Goal: Task Accomplishment & Management: Complete application form

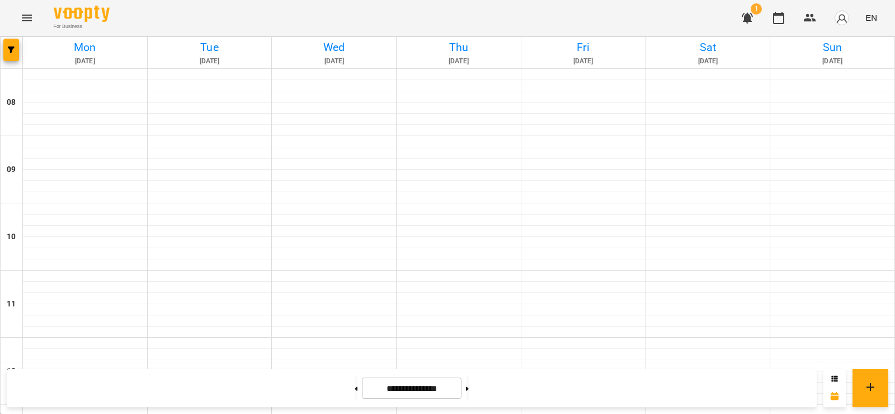
scroll to position [616, 0]
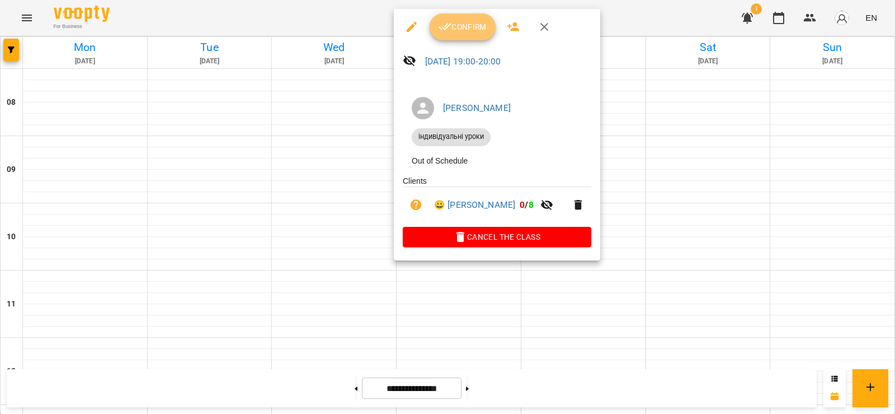
click at [461, 16] on button "Confirm" at bounding box center [463, 26] width 66 height 27
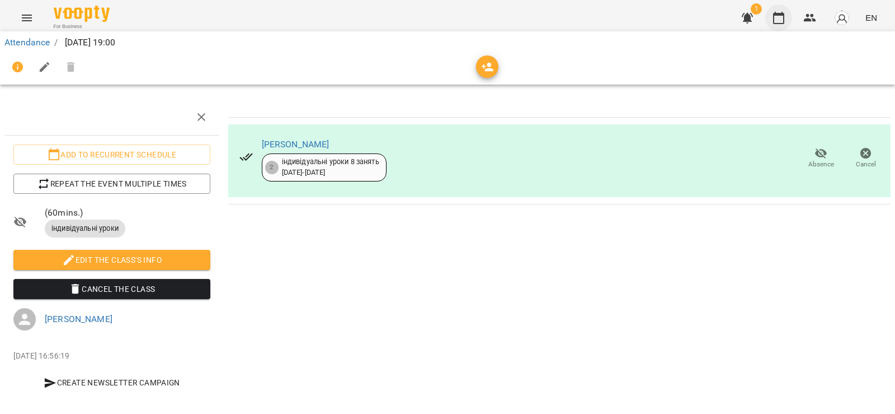
click at [771, 15] on button "button" at bounding box center [779, 17] width 27 height 27
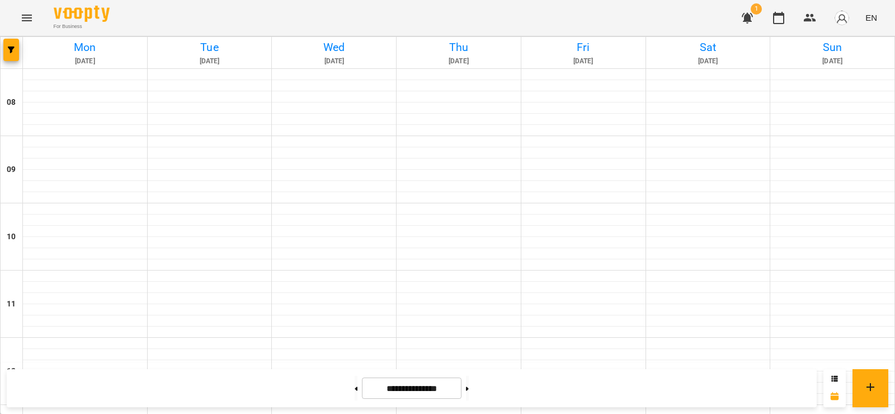
scroll to position [545, 0]
click at [469, 387] on icon at bounding box center [467, 388] width 3 height 4
click at [355, 387] on button at bounding box center [356, 387] width 3 height 25
click at [469, 388] on icon at bounding box center [467, 388] width 3 height 4
click at [355, 393] on button at bounding box center [356, 387] width 3 height 25
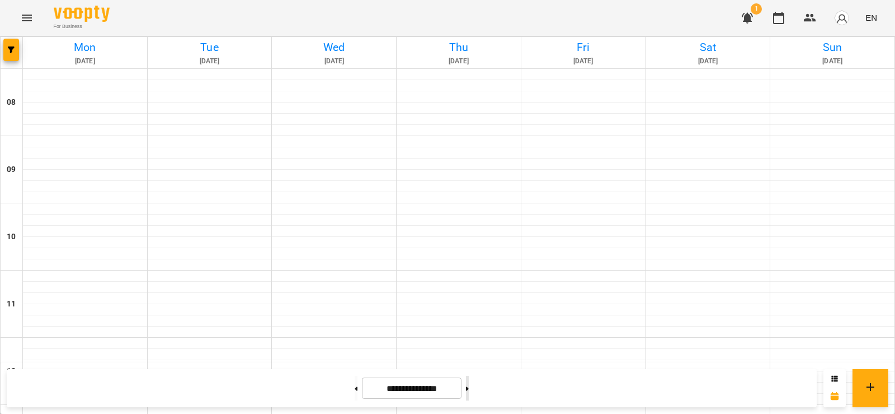
click at [469, 388] on button at bounding box center [467, 387] width 3 height 25
type input "**********"
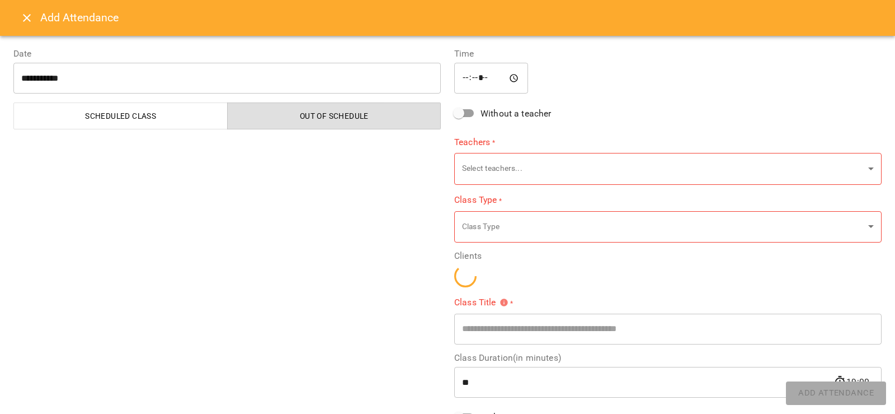
type input "**********"
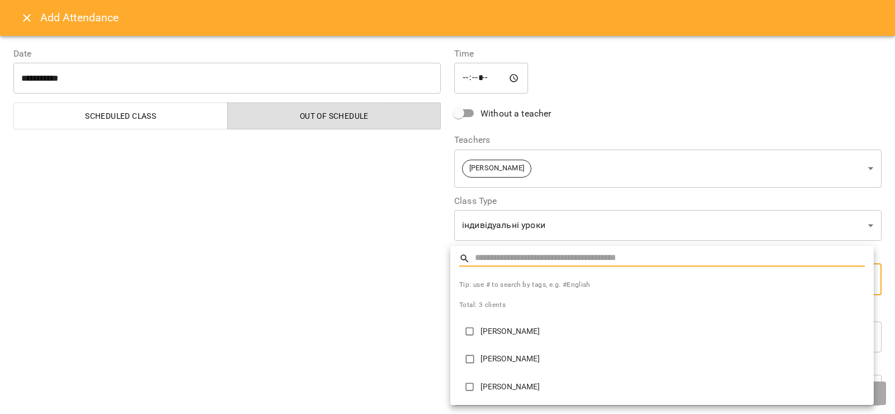
click at [520, 327] on p "[PERSON_NAME]" at bounding box center [673, 331] width 384 height 11
type input "**********"
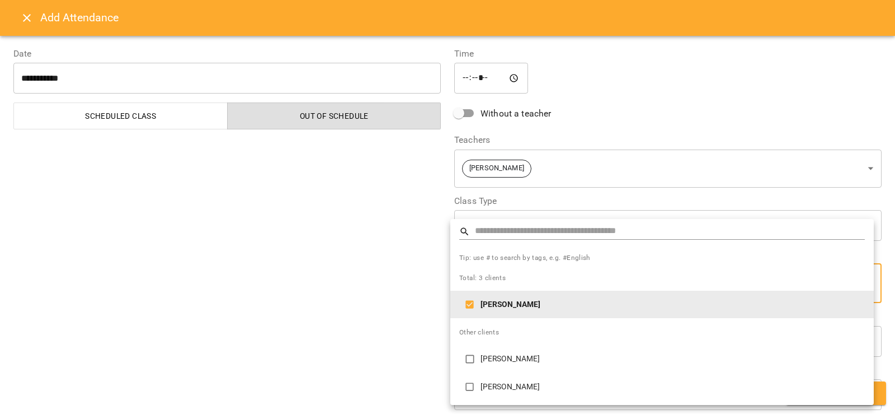
click at [411, 289] on div at bounding box center [447, 207] width 895 height 414
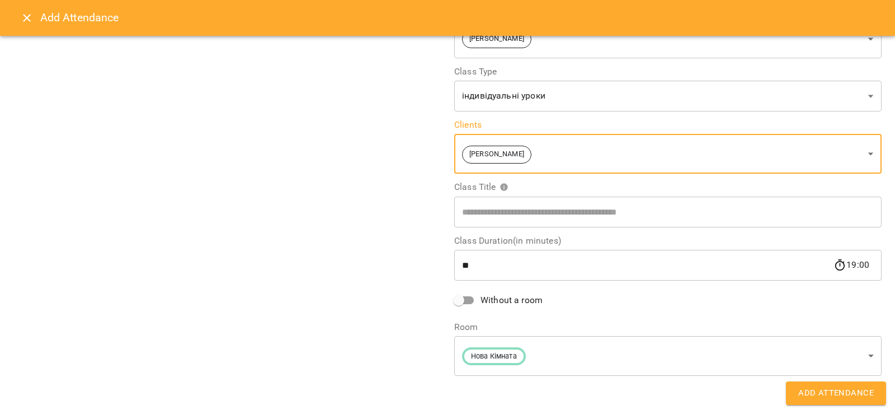
scroll to position [58, 0]
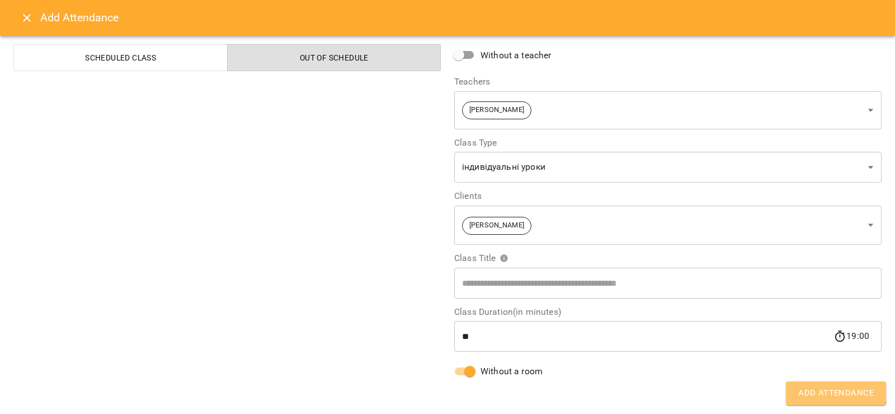
click at [813, 387] on span "Add Attendance" at bounding box center [837, 393] width 76 height 15
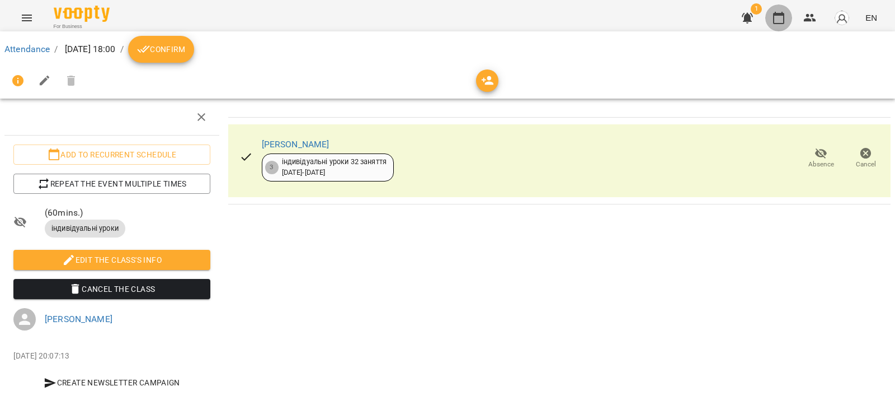
click at [781, 20] on icon "button" at bounding box center [778, 17] width 13 height 13
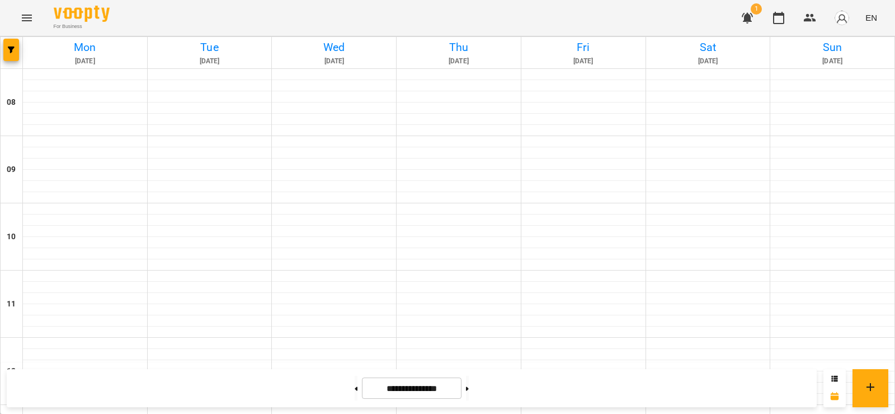
scroll to position [560, 0]
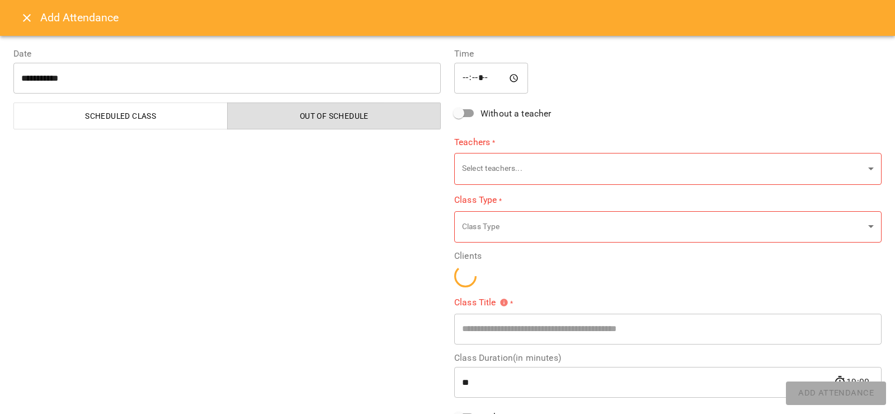
type input "**********"
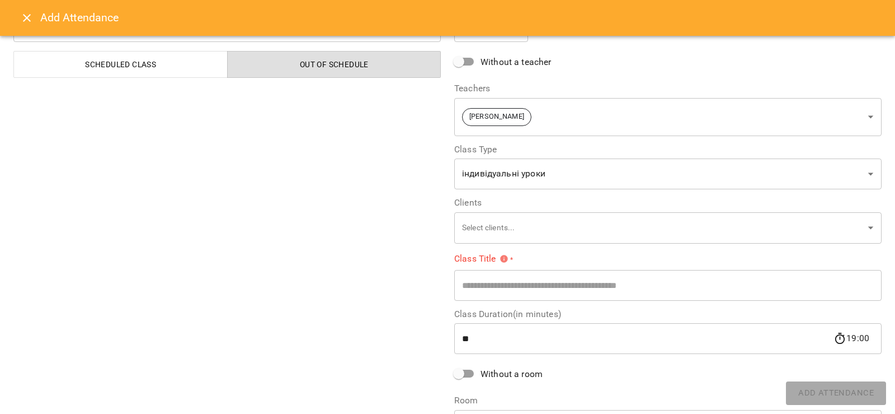
scroll to position [112, 0]
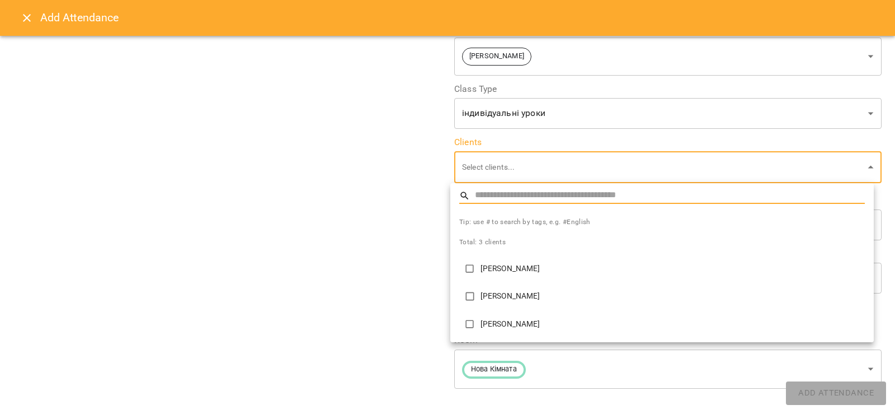
click at [515, 264] on p "[PERSON_NAME]" at bounding box center [673, 268] width 384 height 11
type input "**********"
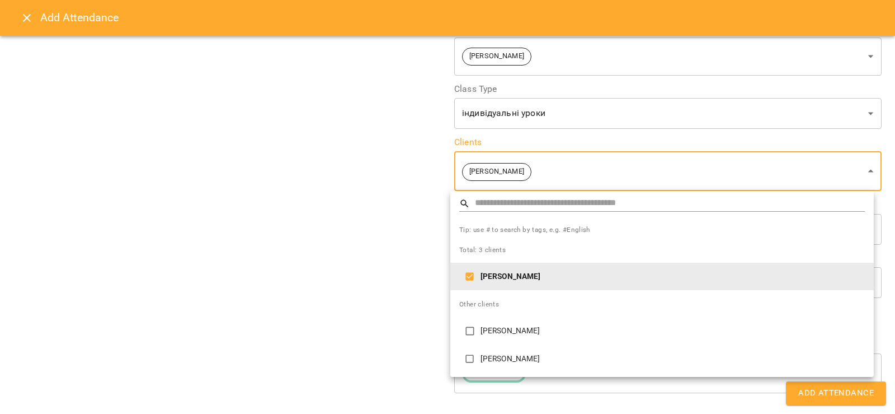
click at [417, 264] on div at bounding box center [447, 207] width 895 height 414
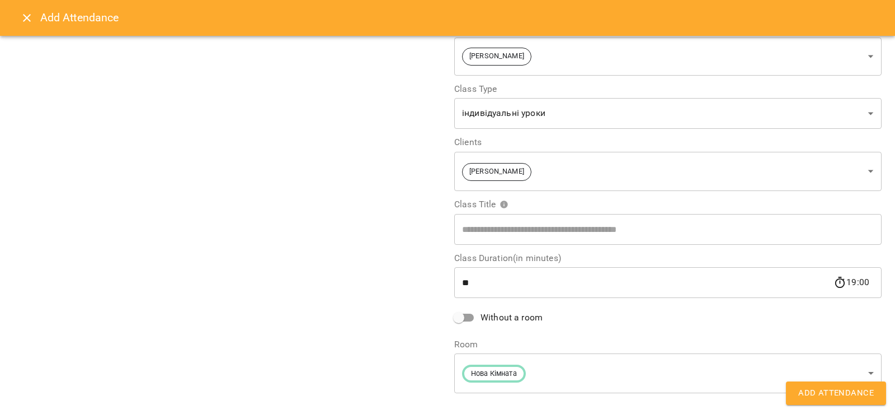
click at [481, 317] on span "Without a room" at bounding box center [512, 317] width 62 height 13
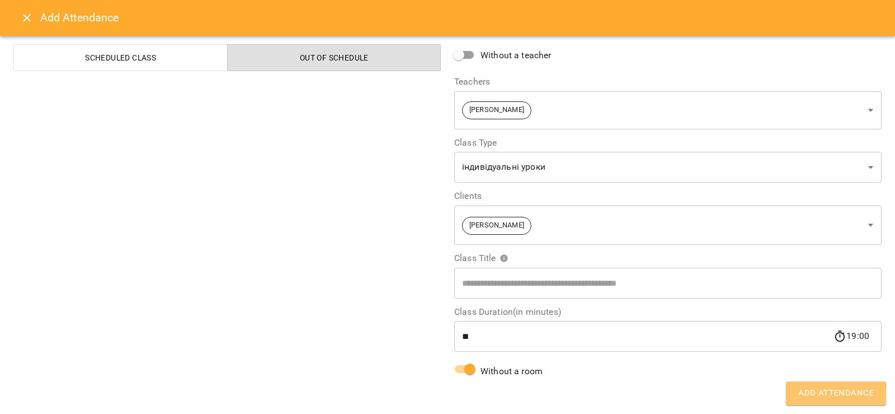
click at [833, 396] on span "Add Attendance" at bounding box center [837, 393] width 76 height 15
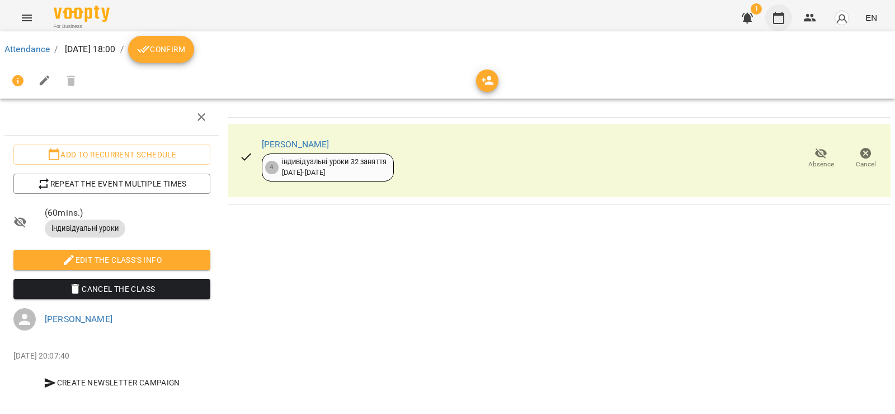
click at [783, 18] on icon "button" at bounding box center [778, 17] width 13 height 13
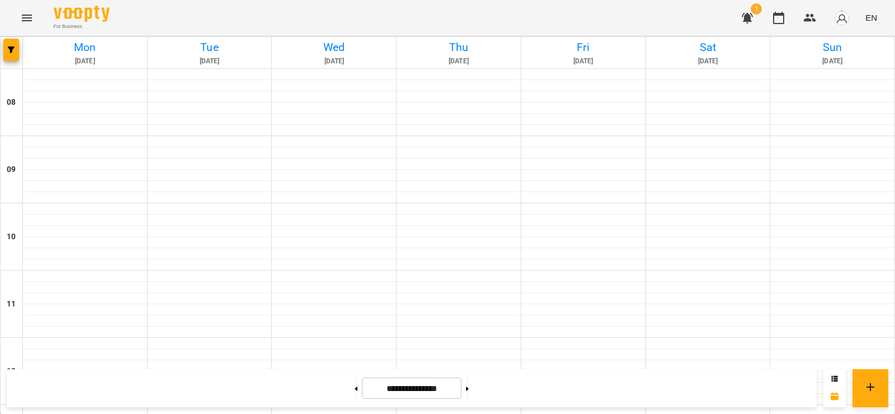
scroll to position [616, 0]
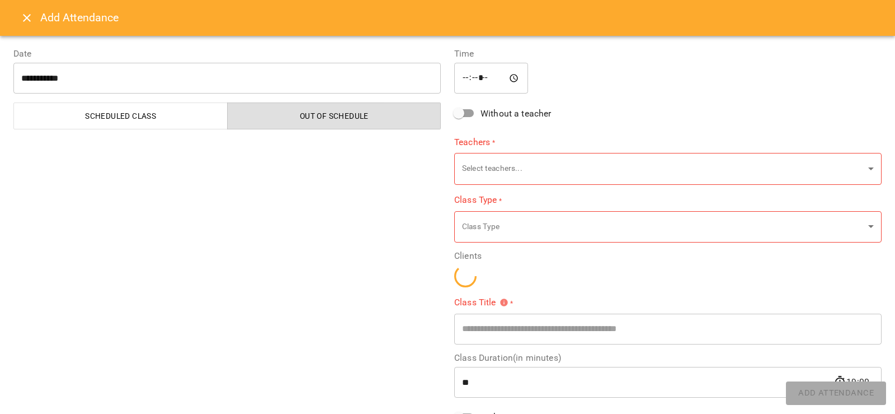
type input "**********"
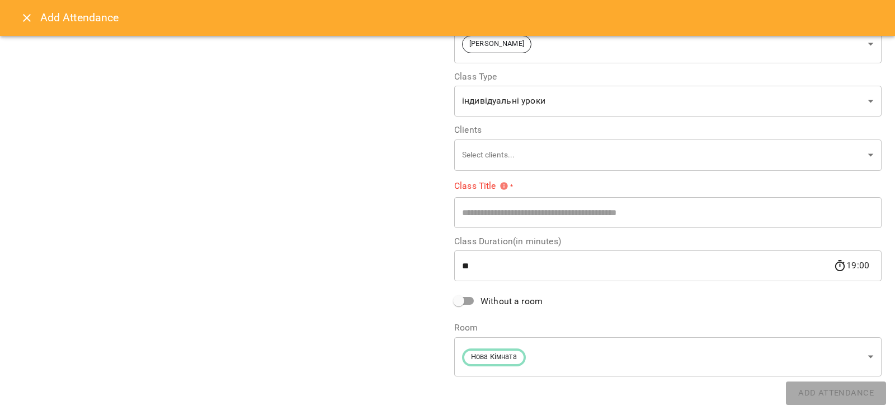
scroll to position [125, 0]
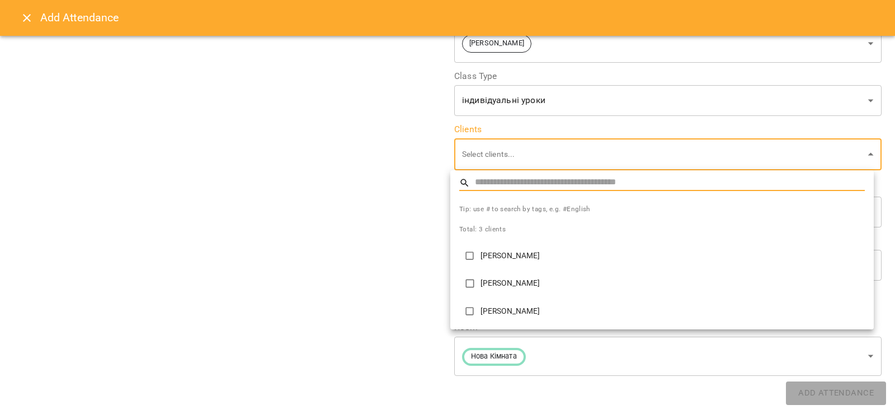
click at [506, 246] on li "[PERSON_NAME]" at bounding box center [662, 256] width 424 height 28
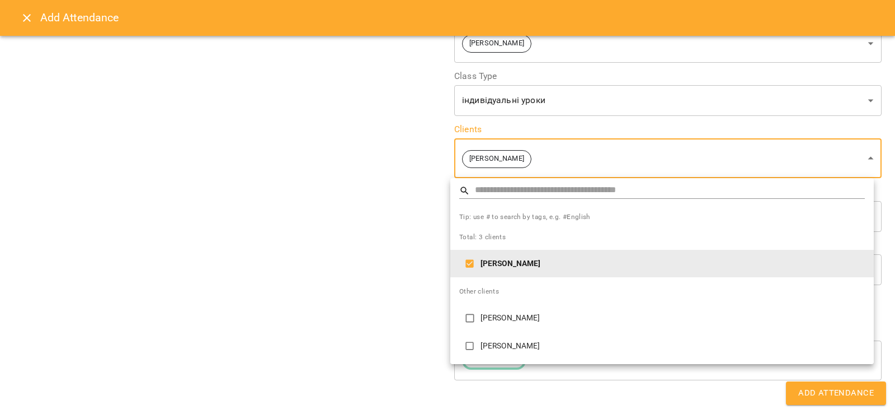
type input "**********"
click at [346, 191] on div at bounding box center [447, 207] width 895 height 414
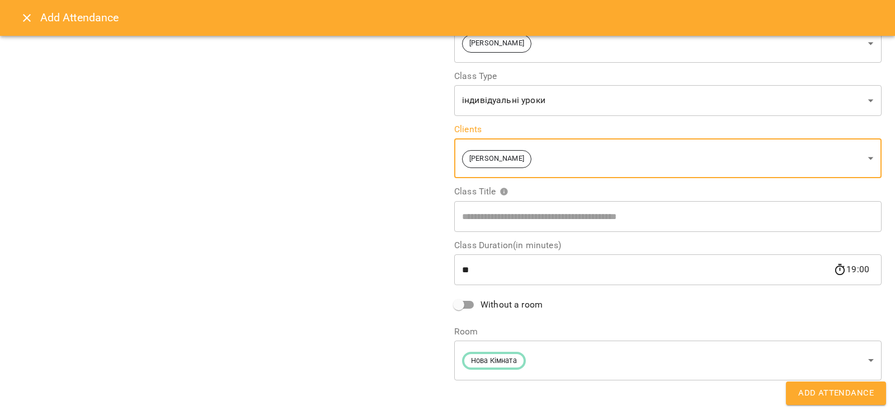
click at [511, 303] on span "Without a room" at bounding box center [512, 304] width 62 height 13
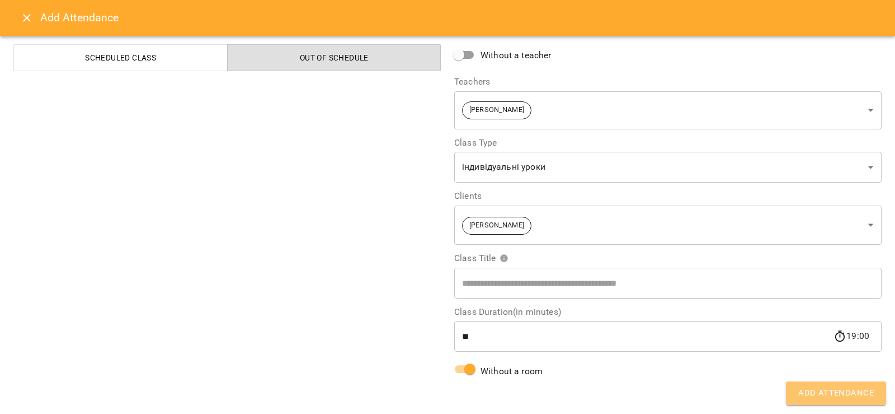
click at [841, 389] on span "Add Attendance" at bounding box center [837, 393] width 76 height 15
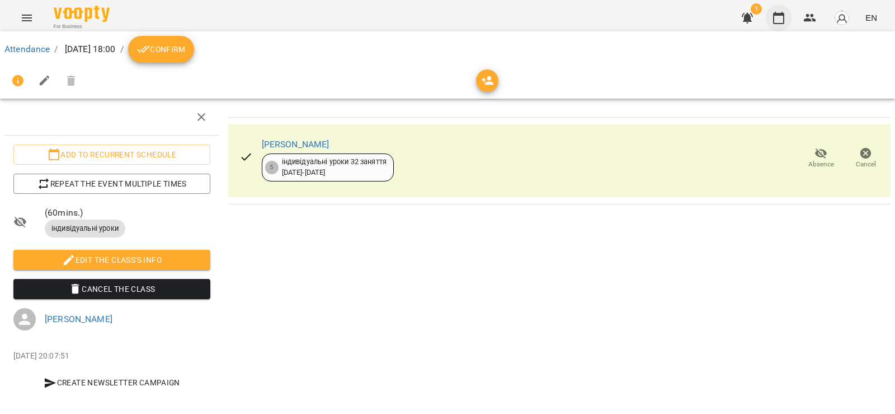
click at [781, 16] on icon "button" at bounding box center [778, 17] width 13 height 13
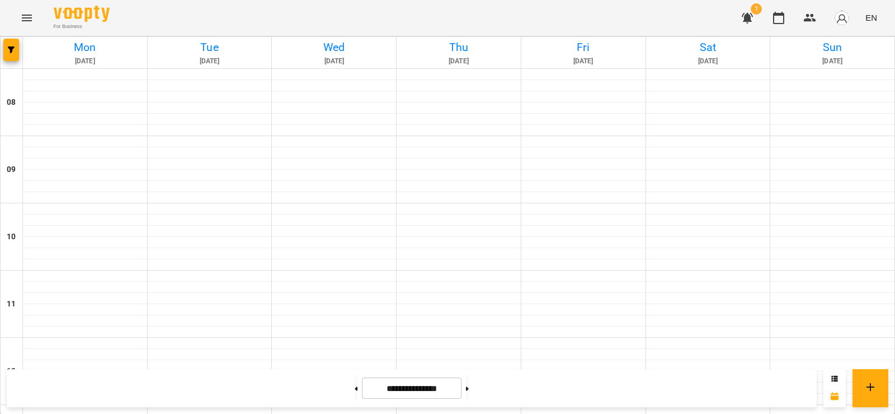
scroll to position [504, 0]
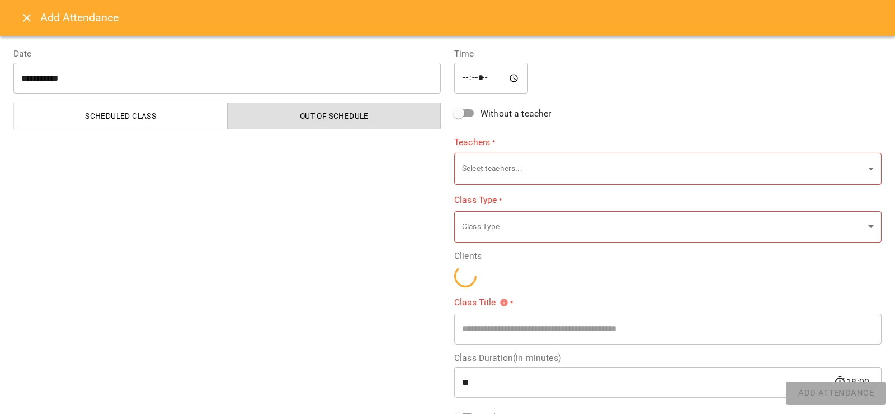
type input "**********"
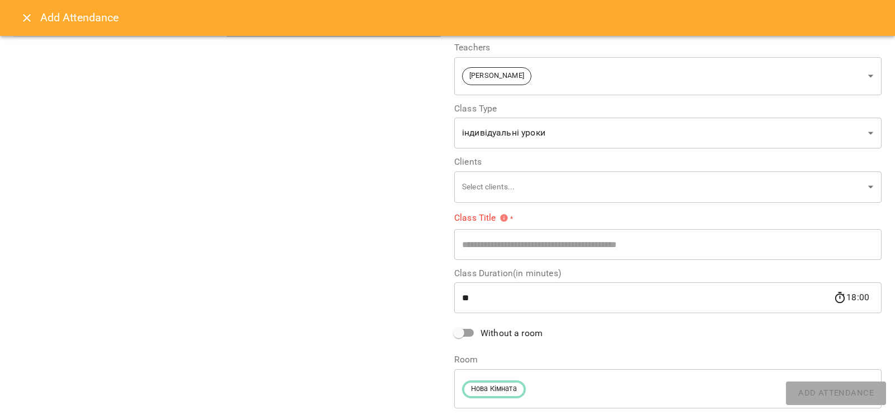
scroll to position [112, 0]
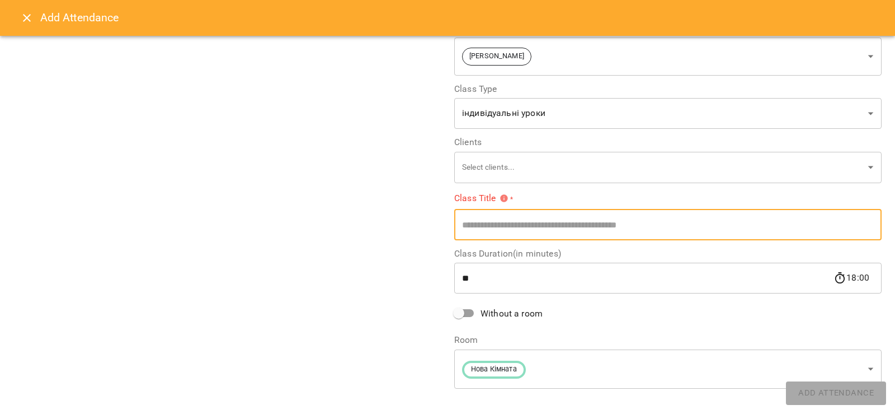
click at [538, 232] on input "text" at bounding box center [668, 224] width 428 height 31
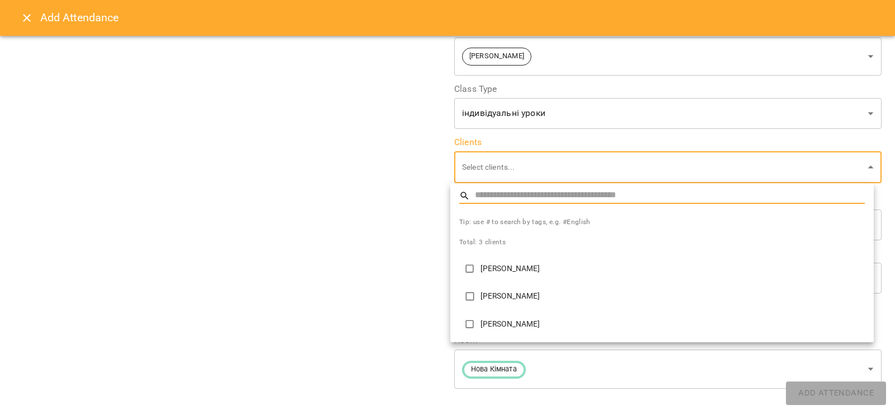
type input "**********"
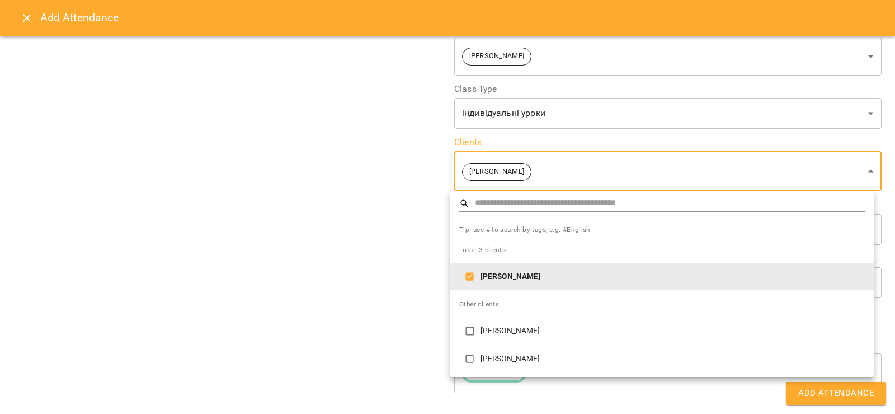
click at [415, 286] on div at bounding box center [447, 207] width 895 height 414
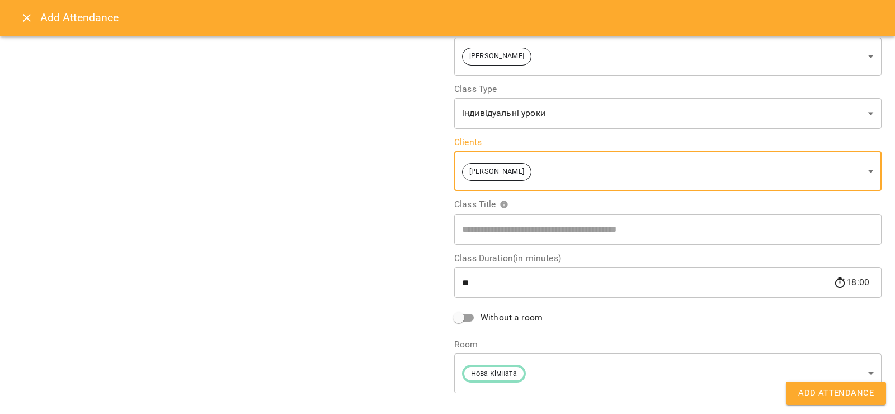
click at [491, 316] on span "Without a room" at bounding box center [512, 317] width 62 height 13
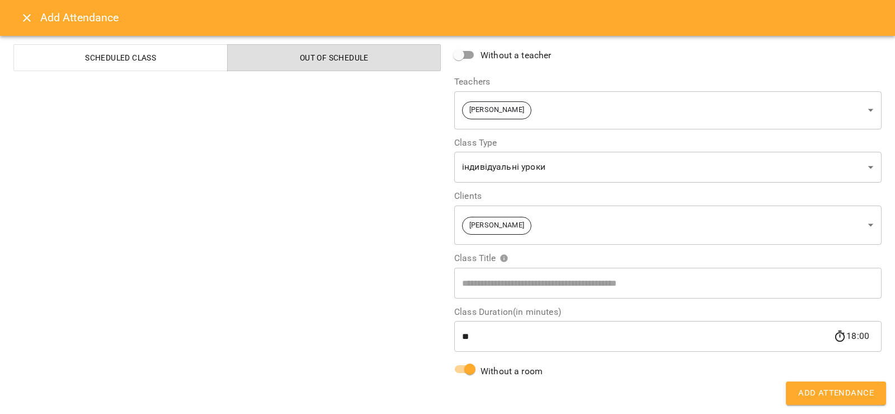
scroll to position [58, 0]
click at [790, 387] on button "Add Attendance" at bounding box center [836, 393] width 100 height 24
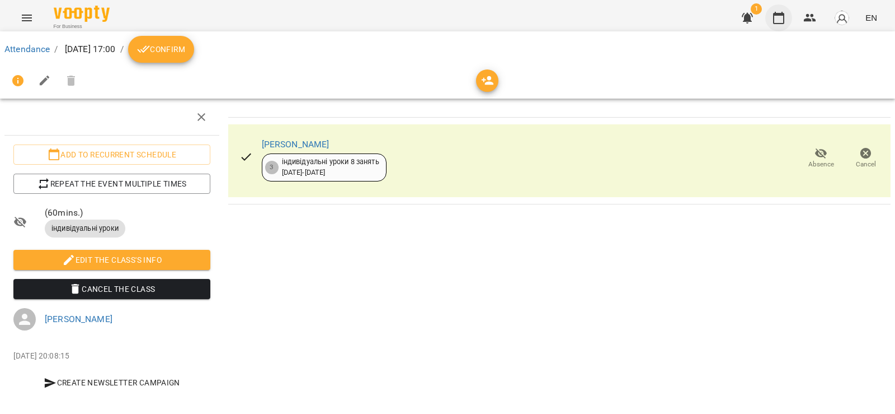
click at [773, 19] on icon "button" at bounding box center [778, 17] width 13 height 13
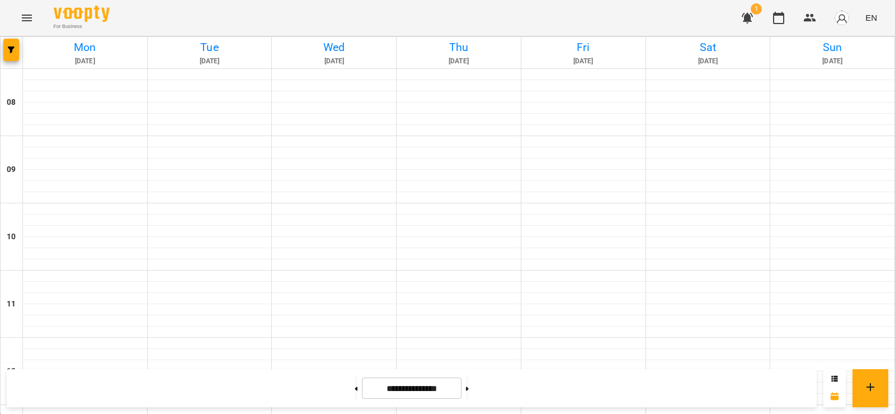
scroll to position [504, 0]
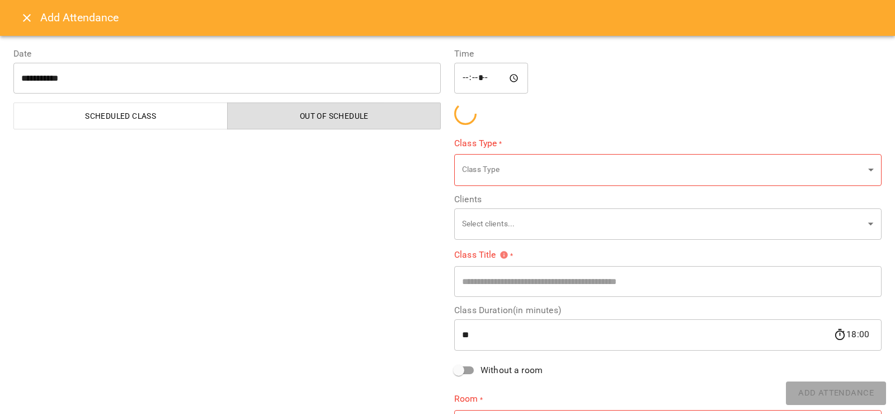
type input "**********"
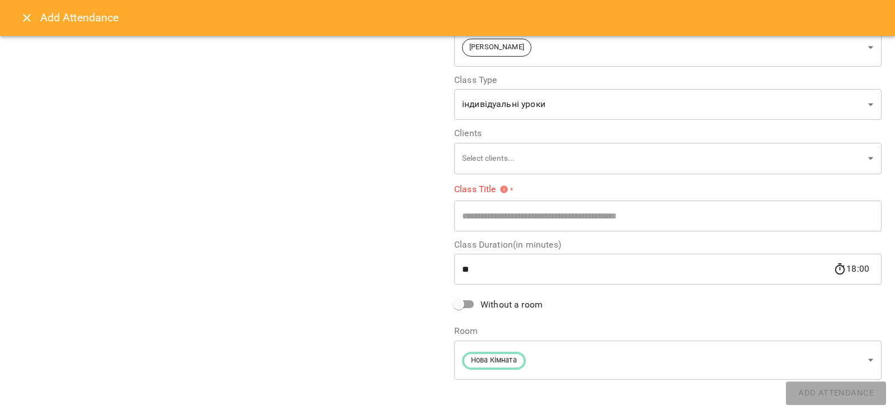
scroll to position [125, 0]
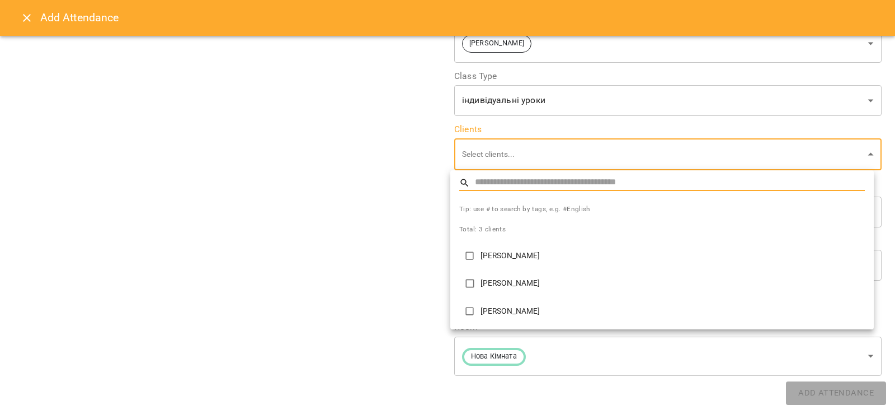
type input "**********"
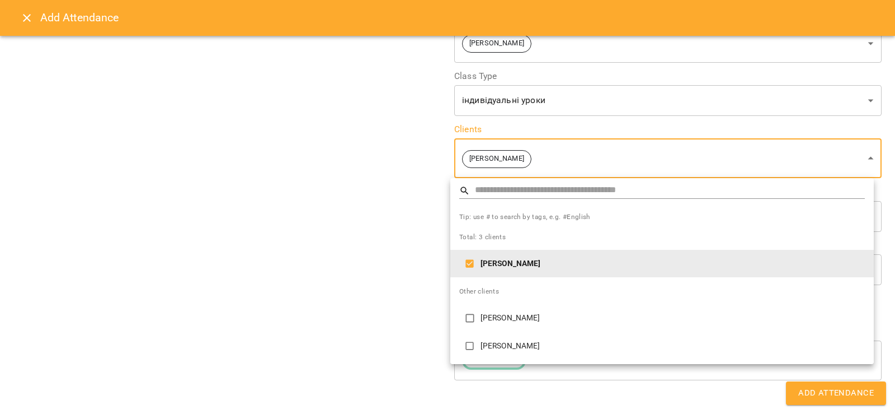
click at [397, 198] on div at bounding box center [447, 207] width 895 height 414
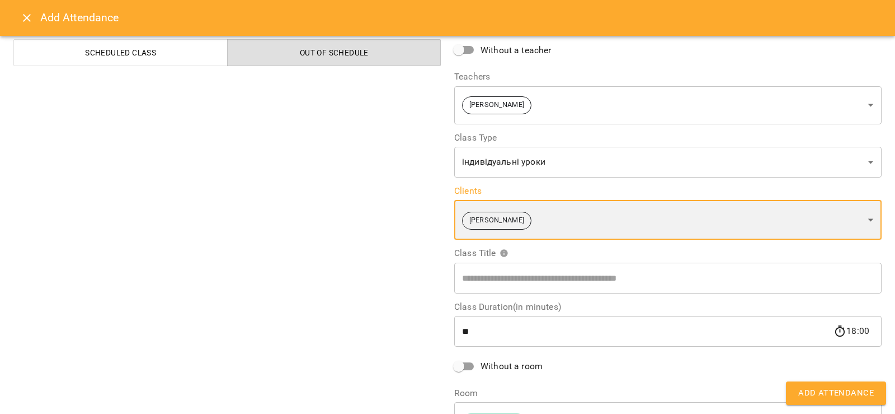
scroll to position [129, 0]
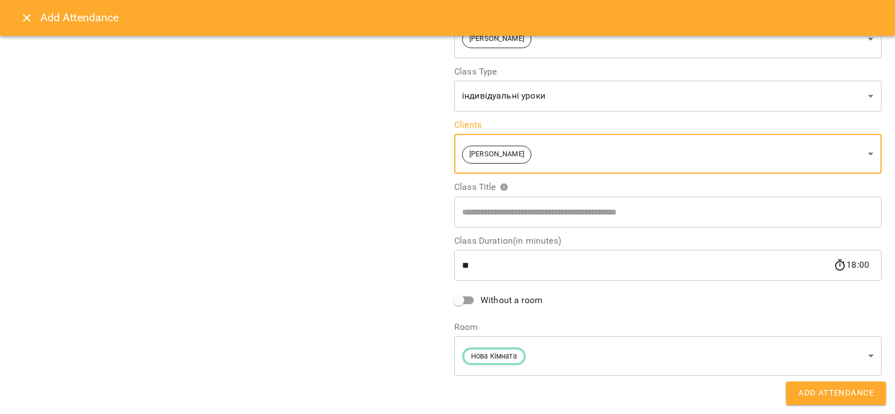
click at [481, 295] on span "Without a room" at bounding box center [512, 299] width 62 height 13
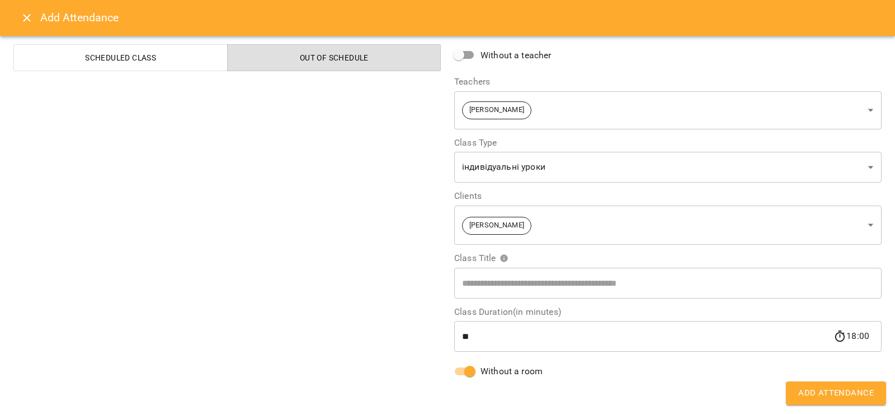
scroll to position [58, 0]
click at [851, 400] on button "Add Attendance" at bounding box center [836, 393] width 100 height 24
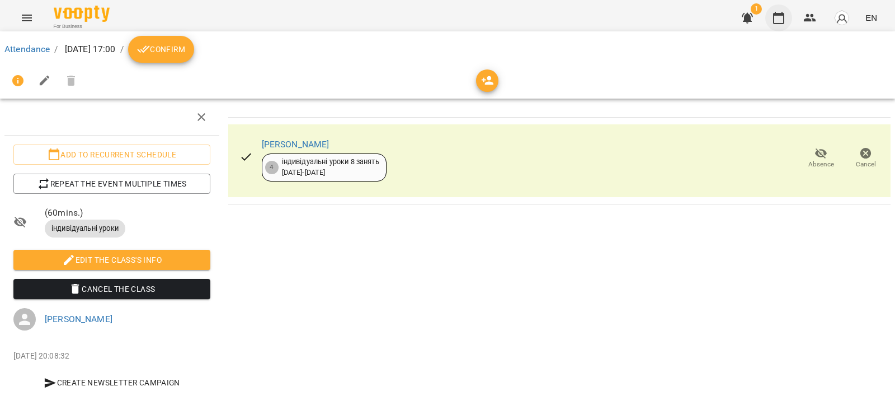
click at [788, 13] on button "button" at bounding box center [779, 17] width 27 height 27
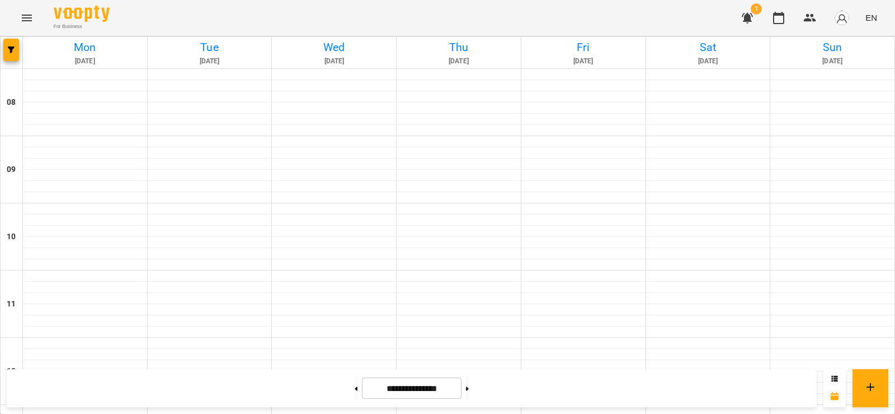
scroll to position [504, 0]
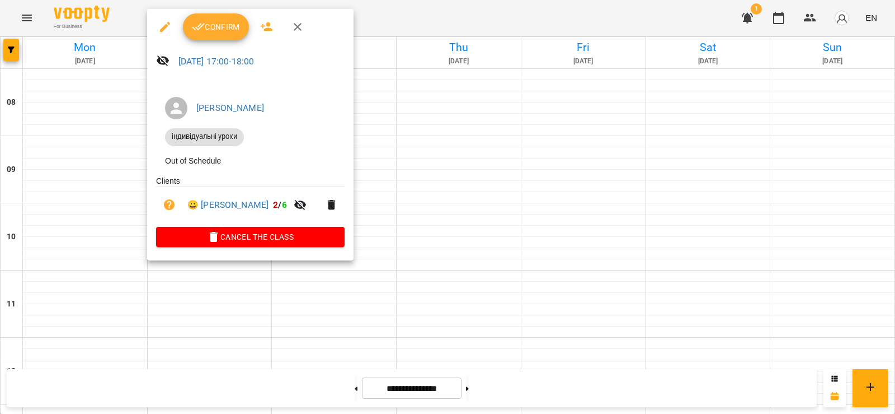
click at [164, 299] on div at bounding box center [447, 207] width 895 height 414
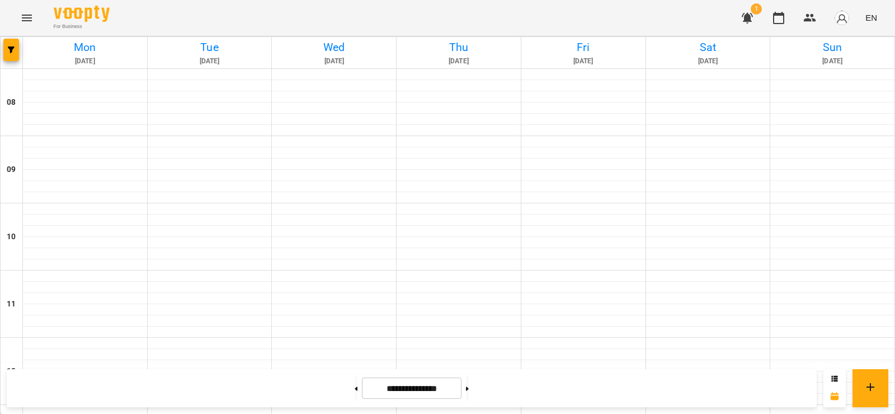
scroll to position [560, 0]
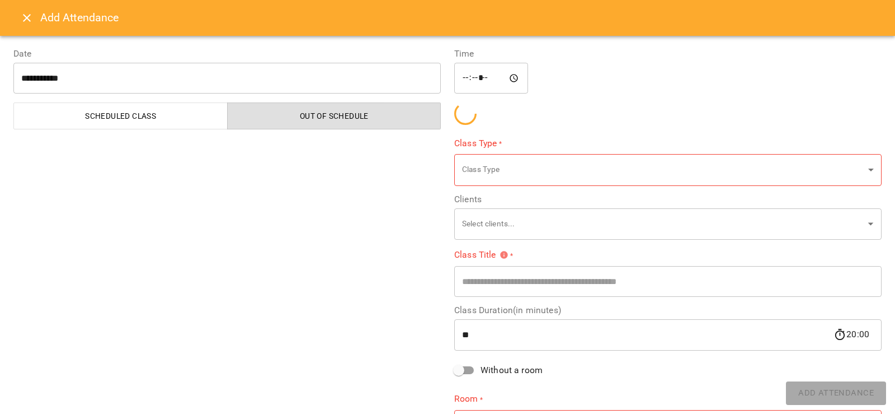
type input "**********"
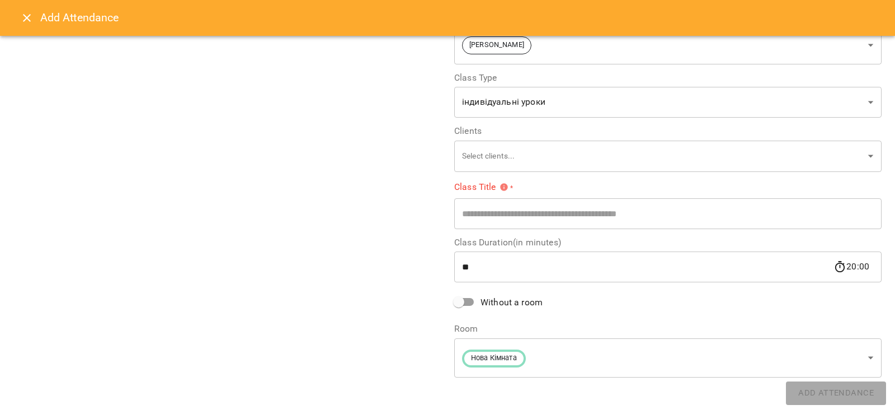
scroll to position [125, 0]
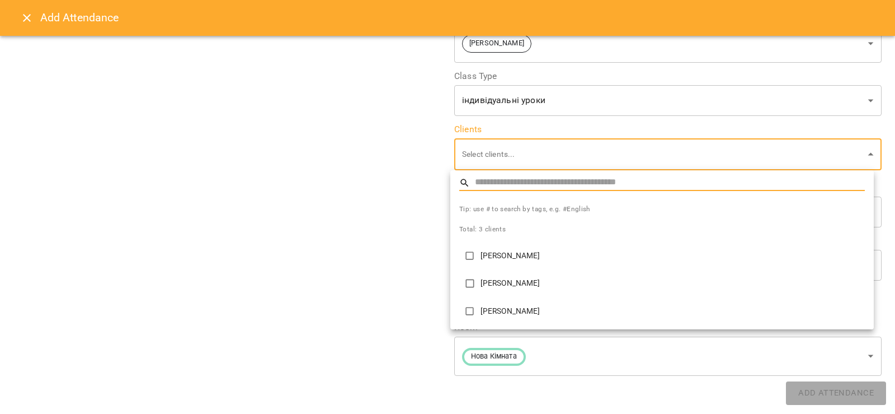
click at [498, 273] on li "[PERSON_NAME]" at bounding box center [662, 283] width 424 height 28
type input "**********"
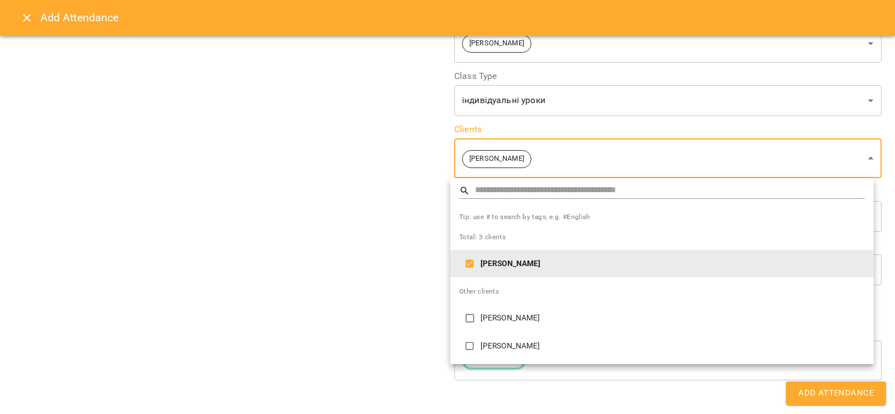
click at [397, 212] on div at bounding box center [447, 207] width 895 height 414
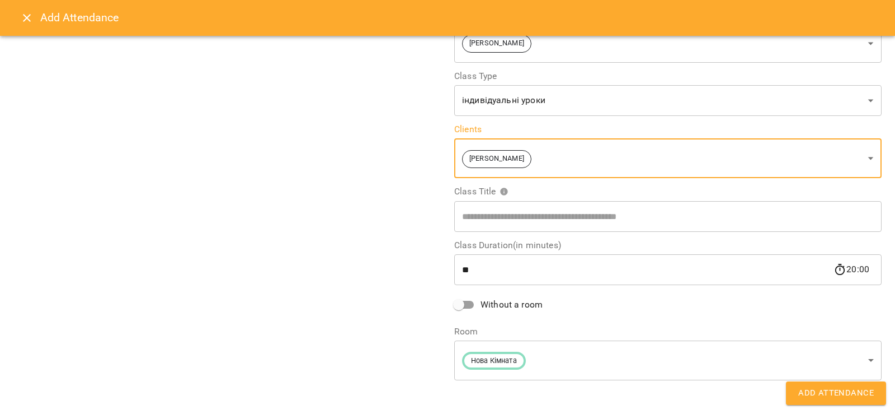
click at [521, 300] on span "Without a room" at bounding box center [512, 304] width 62 height 13
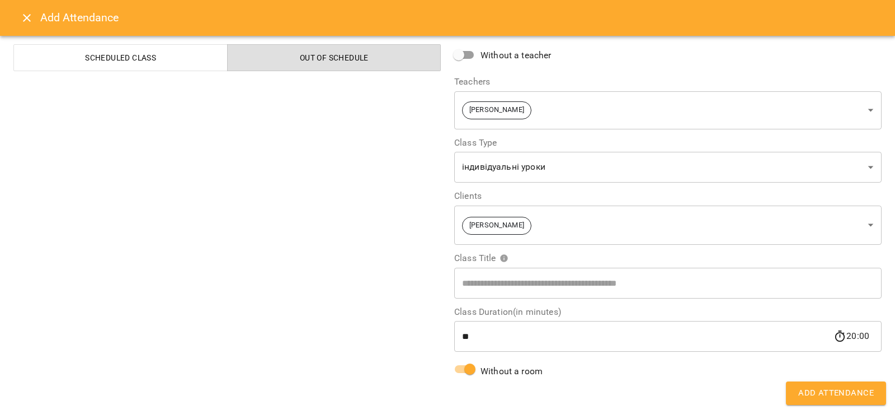
click at [820, 382] on button "Add Attendance" at bounding box center [836, 393] width 100 height 24
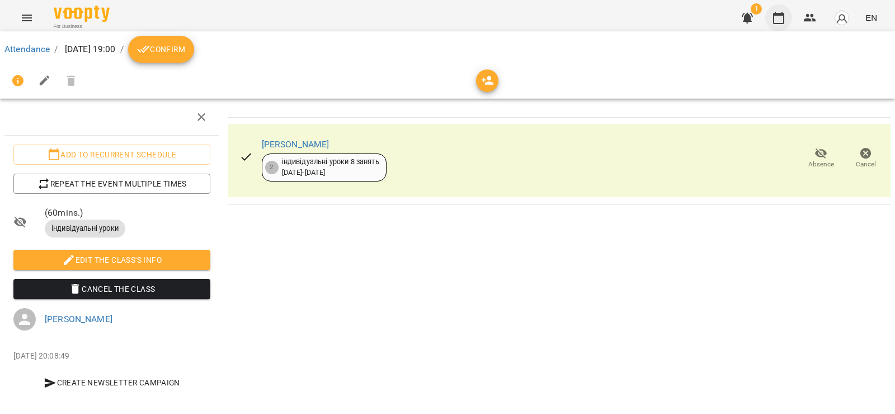
click at [788, 16] on button "button" at bounding box center [779, 17] width 27 height 27
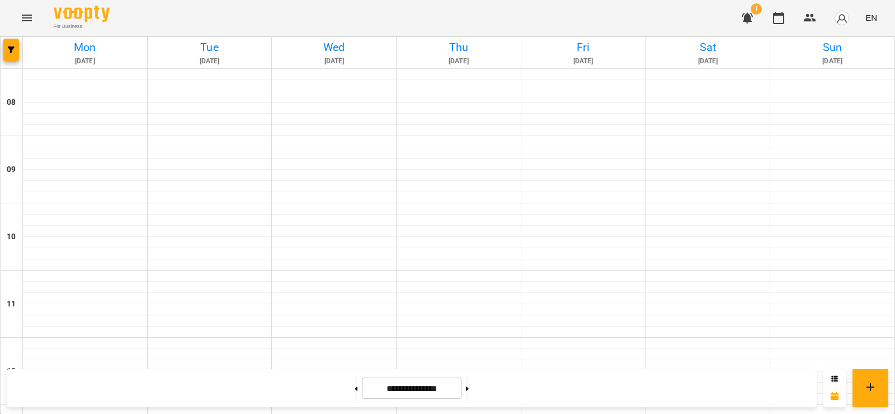
scroll to position [560, 0]
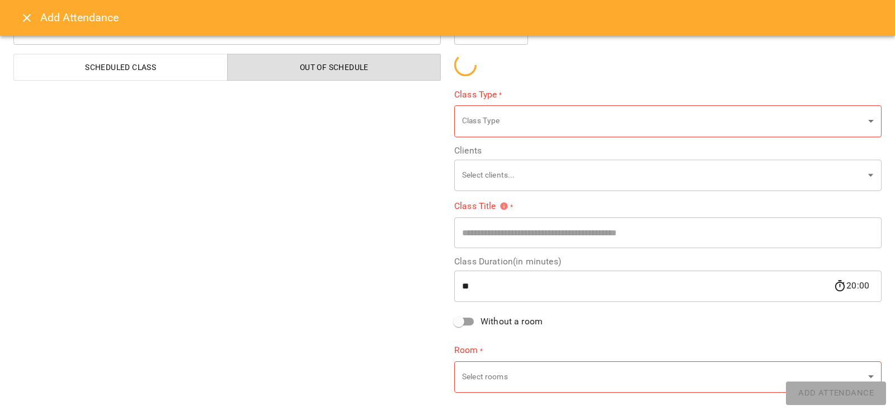
type input "**********"
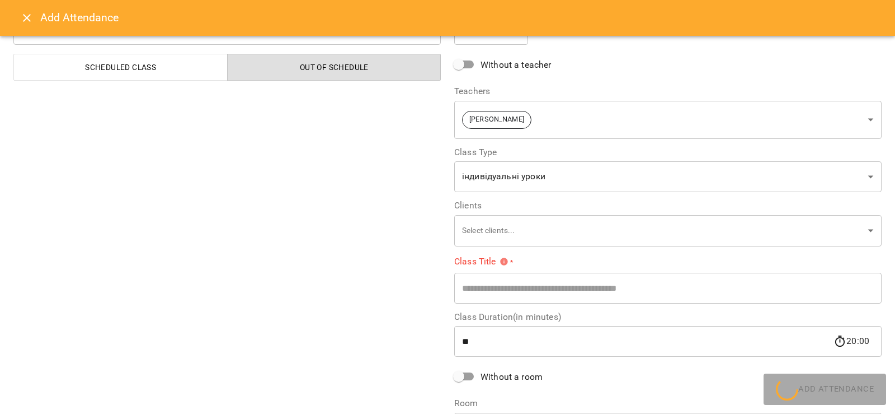
scroll to position [67, 0]
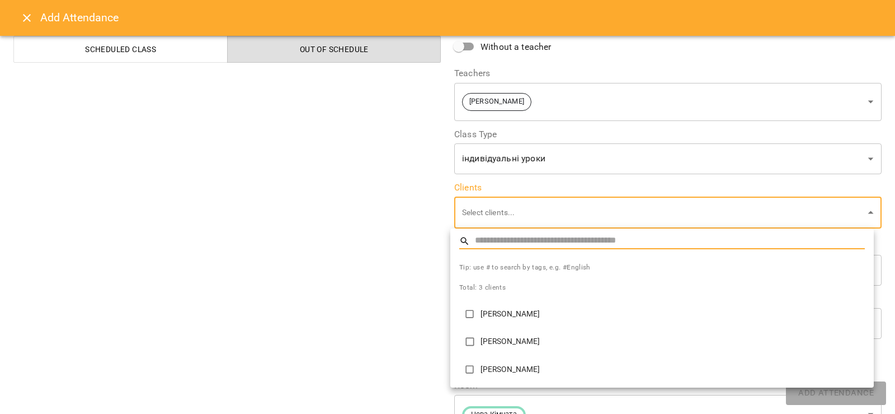
click at [490, 337] on p "[PERSON_NAME]" at bounding box center [673, 341] width 384 height 11
type input "**********"
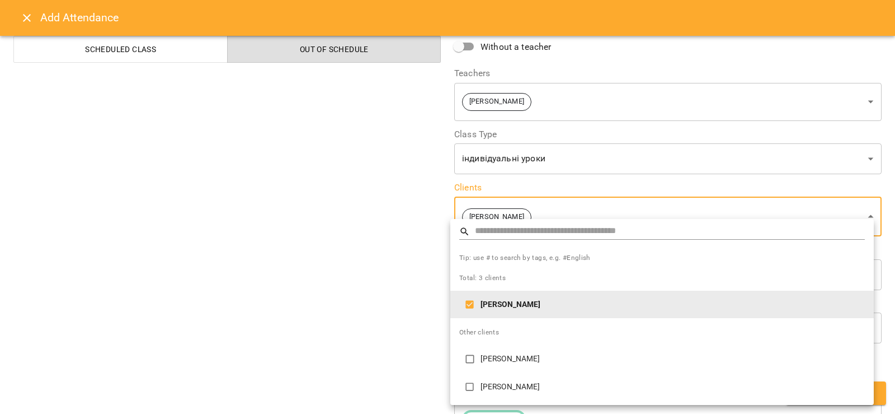
click at [415, 321] on div at bounding box center [447, 207] width 895 height 414
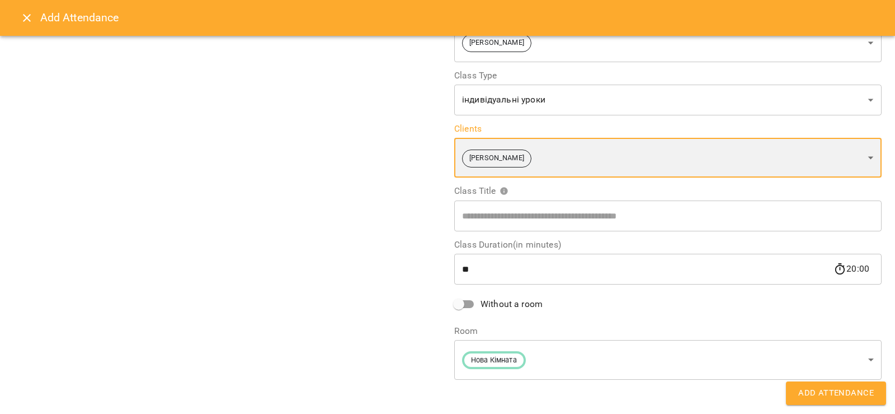
scroll to position [129, 0]
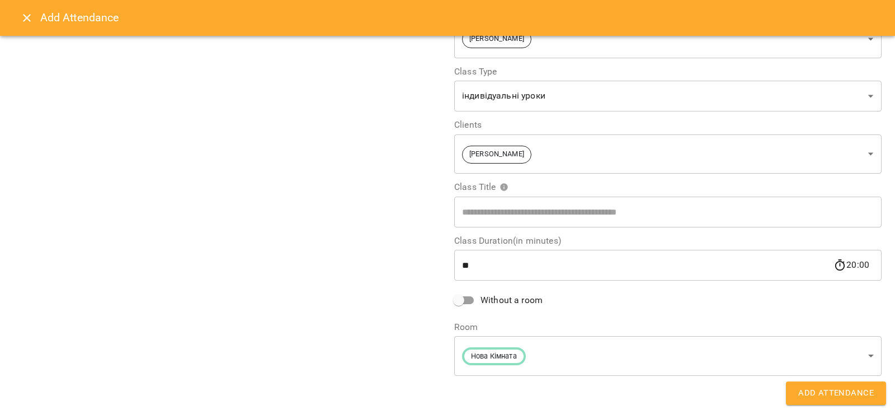
click at [492, 302] on span "Without a room" at bounding box center [512, 299] width 62 height 13
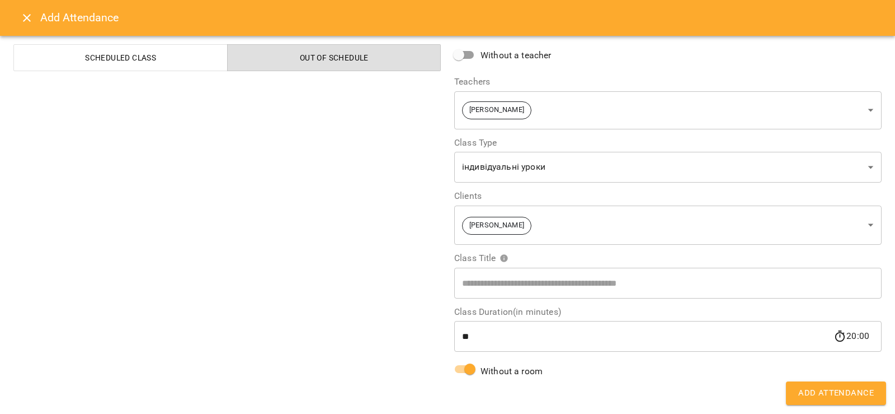
click at [828, 392] on span "Add Attendance" at bounding box center [837, 393] width 76 height 15
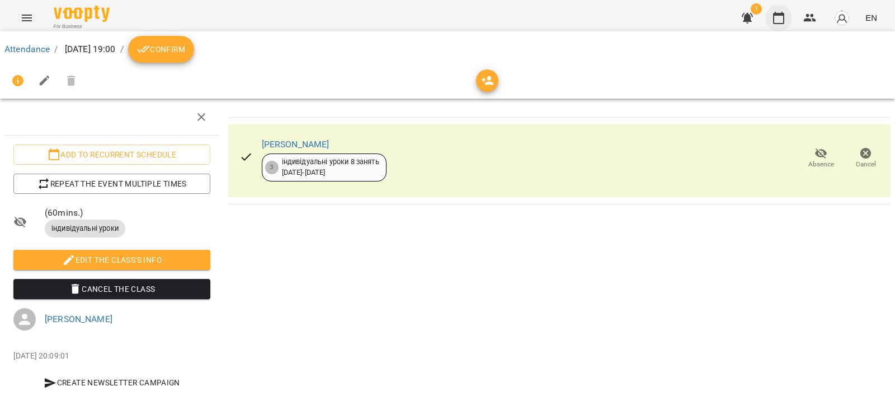
click at [777, 9] on button "button" at bounding box center [779, 17] width 27 height 27
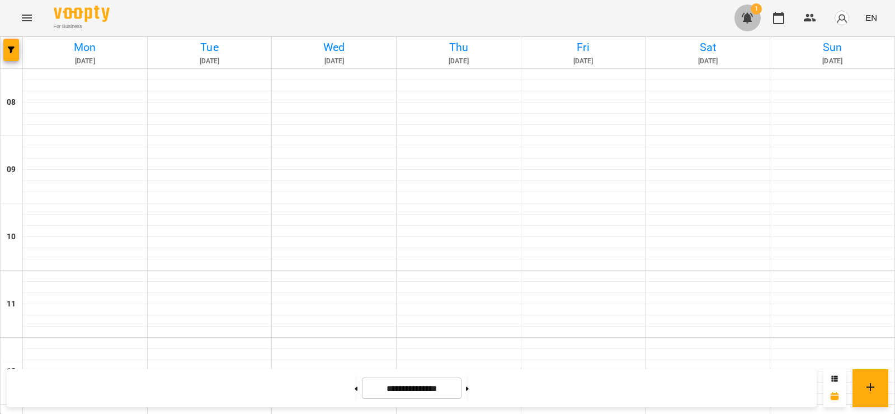
click at [744, 11] on button "button" at bounding box center [747, 17] width 27 height 27
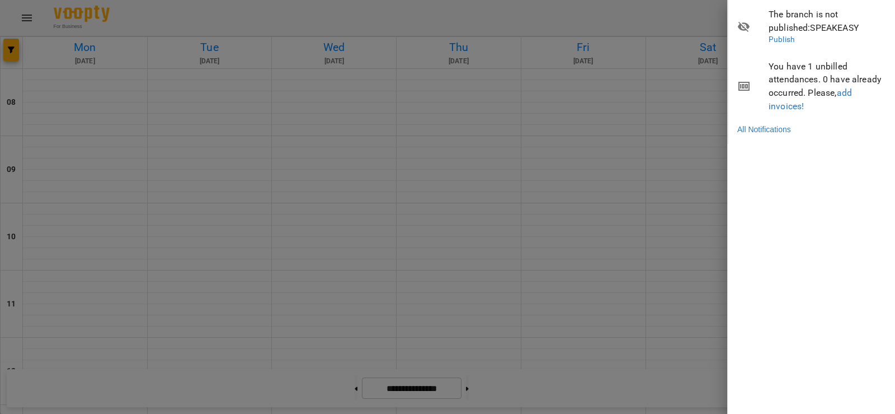
click at [630, 24] on div at bounding box center [447, 207] width 895 height 414
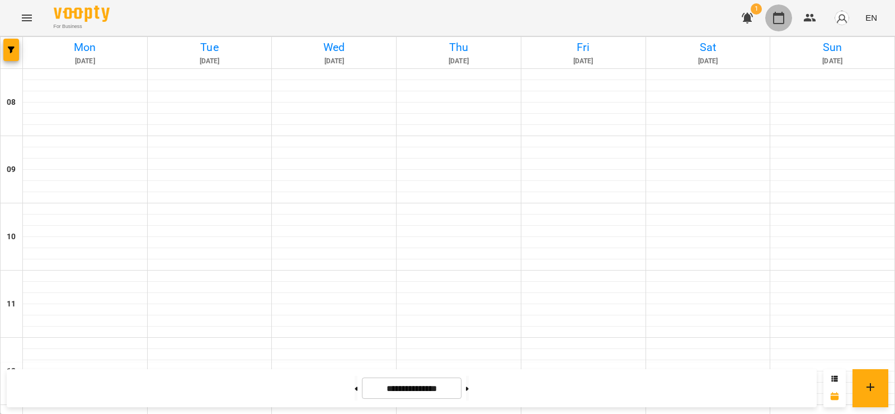
click at [785, 14] on icon "button" at bounding box center [778, 18] width 11 height 12
click at [355, 387] on button at bounding box center [356, 387] width 3 height 25
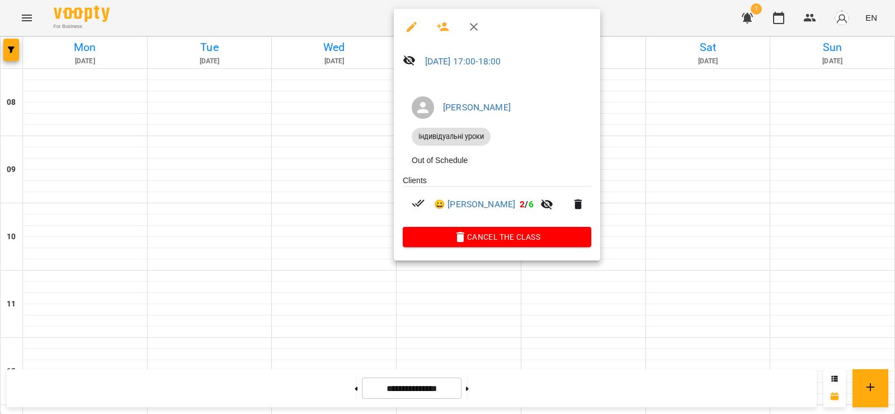
click at [329, 172] on div at bounding box center [447, 207] width 895 height 414
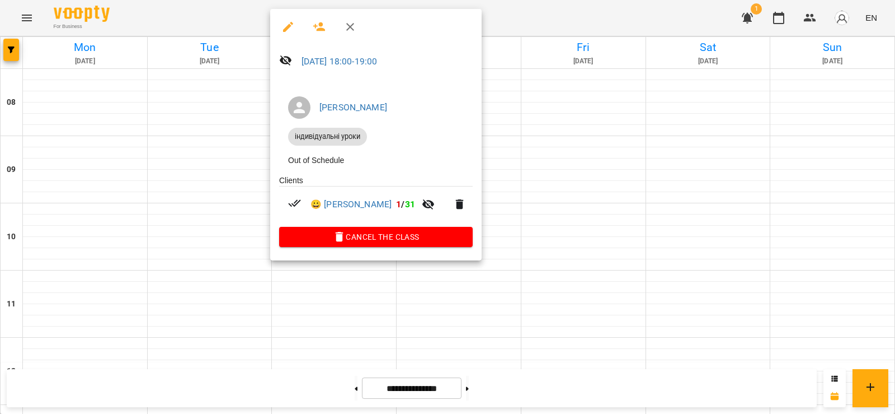
click at [537, 252] on div at bounding box center [447, 207] width 895 height 414
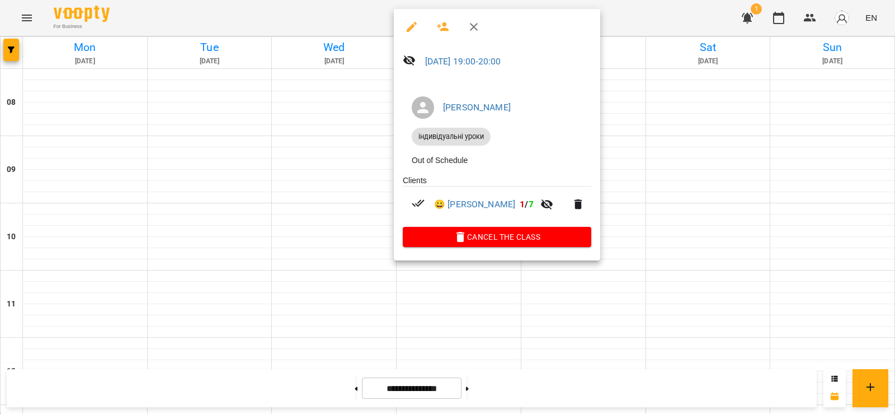
click at [231, 304] on div at bounding box center [447, 207] width 895 height 414
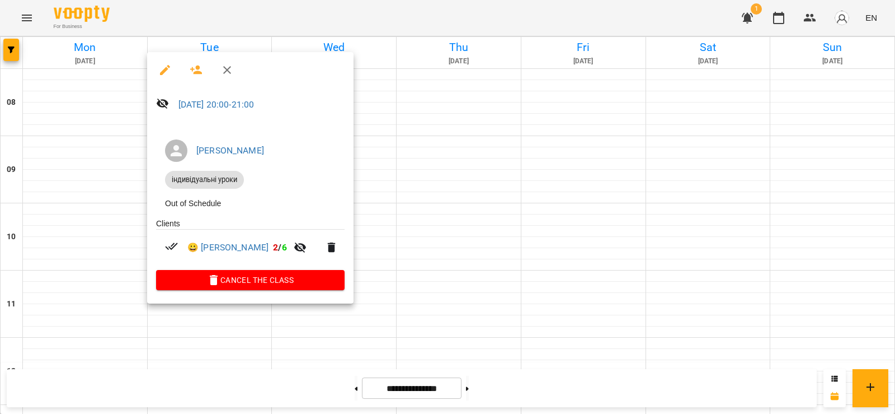
click at [691, 186] on div at bounding box center [447, 207] width 895 height 414
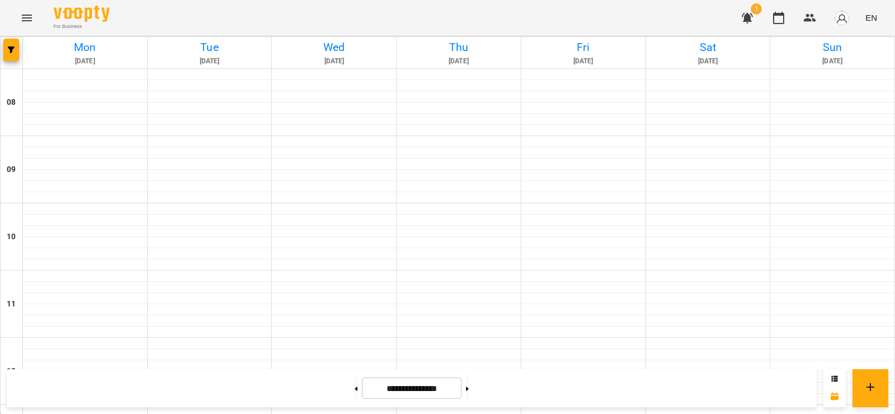
click at [744, 19] on icon "button" at bounding box center [747, 17] width 13 height 13
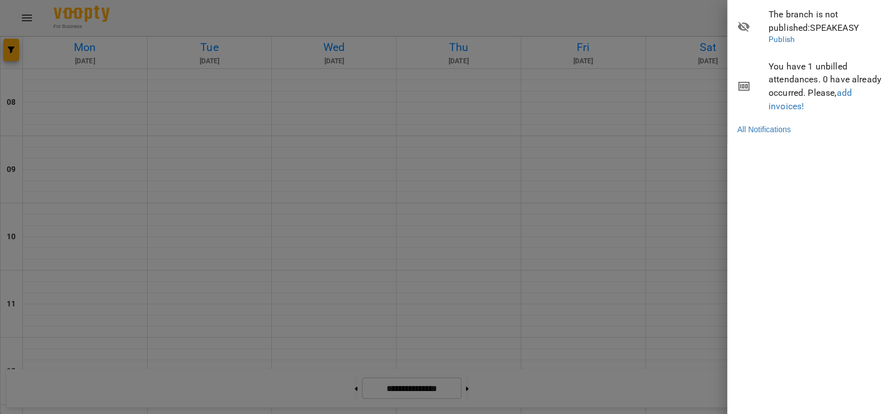
click at [769, 60] on span "You have 1 unbilled attendances. 0 have already occurred. Please, add invoices!" at bounding box center [828, 86] width 118 height 53
click at [784, 65] on span "You have 1 unbilled attendances. 0 have already occurred. Please, add invoices!" at bounding box center [828, 86] width 118 height 53
click at [693, 147] on div at bounding box center [447, 207] width 895 height 414
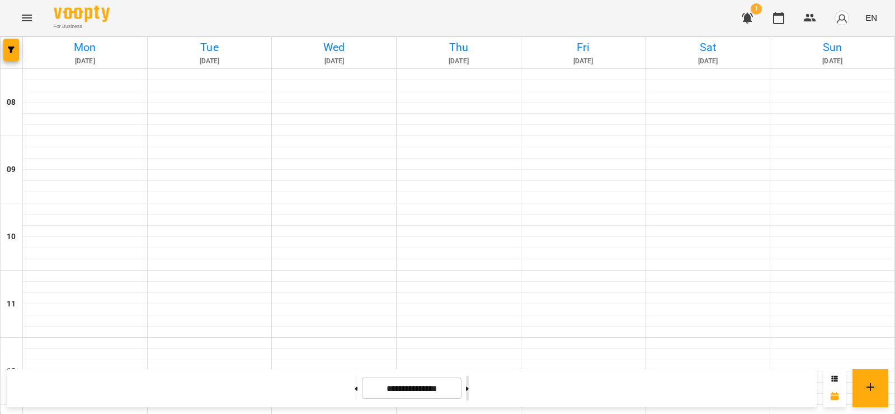
click at [469, 389] on button at bounding box center [467, 387] width 3 height 25
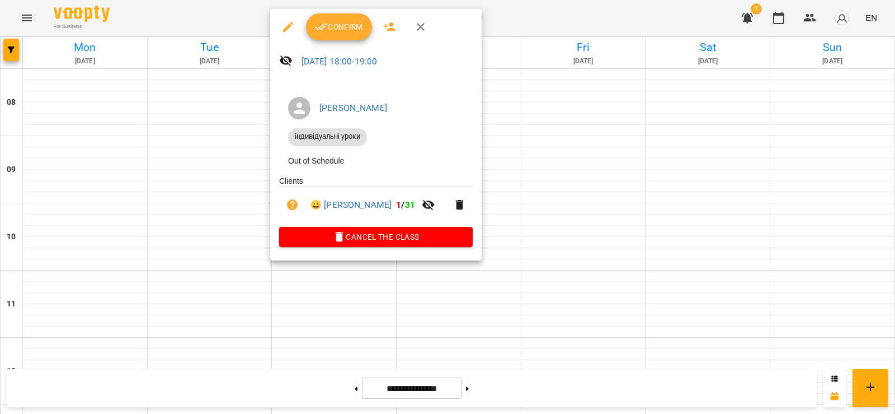
click at [463, 306] on div at bounding box center [447, 207] width 895 height 414
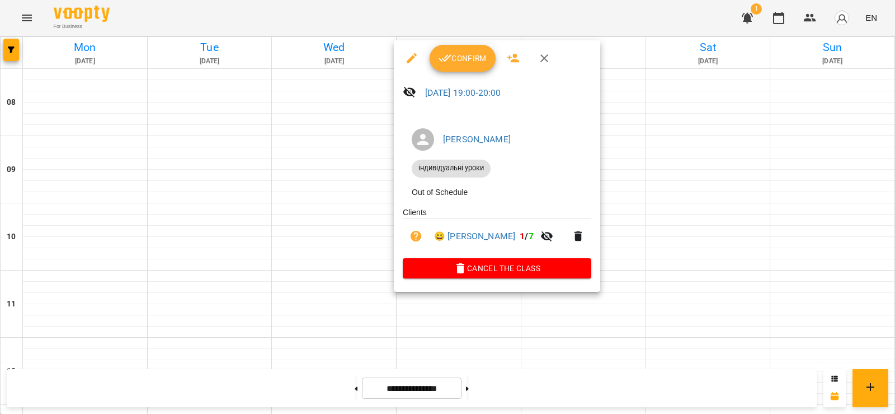
click at [281, 320] on div at bounding box center [447, 207] width 895 height 414
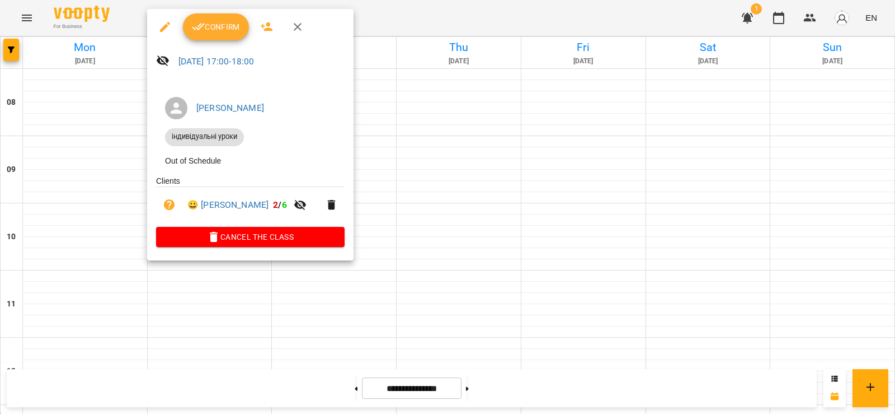
click at [570, 304] on div at bounding box center [447, 207] width 895 height 414
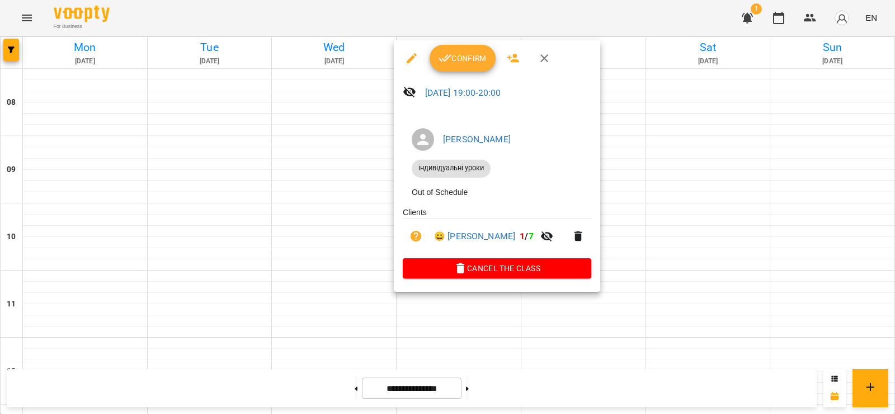
click at [339, 392] on div at bounding box center [447, 207] width 895 height 414
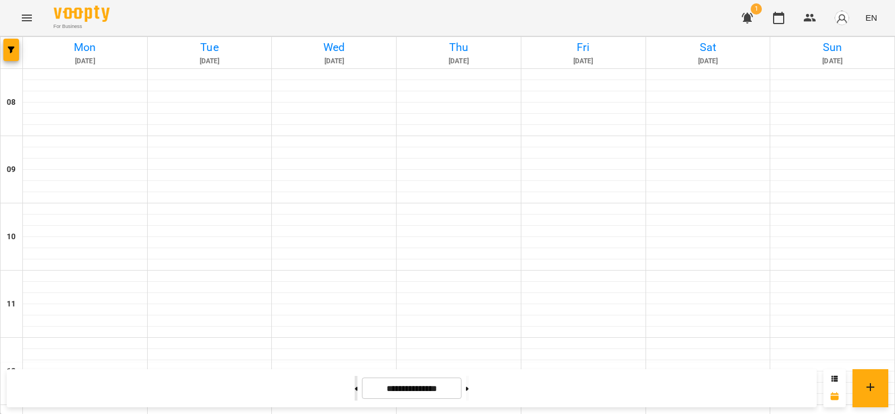
click at [355, 388] on icon at bounding box center [356, 388] width 3 height 4
type input "**********"
click at [755, 13] on span "1" at bounding box center [756, 8] width 11 height 11
click at [750, 15] on icon "button" at bounding box center [747, 18] width 11 height 11
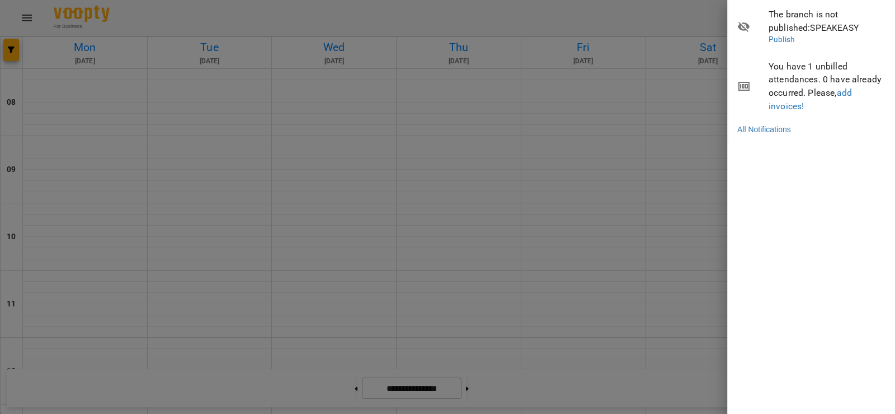
click at [654, 110] on div at bounding box center [447, 207] width 895 height 414
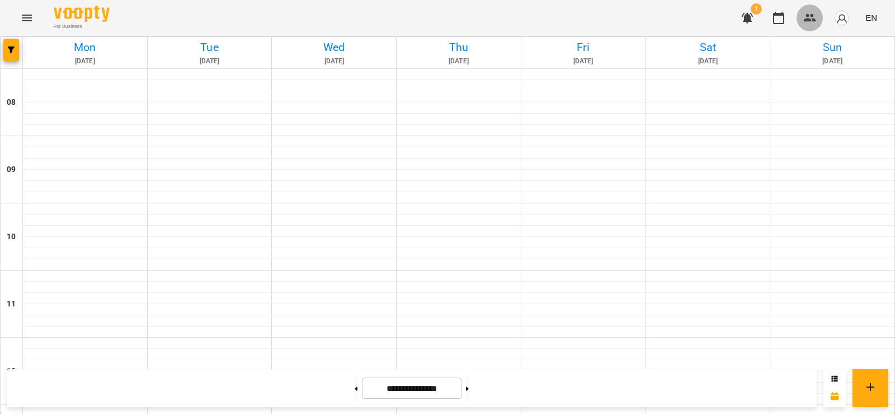
click at [811, 19] on icon "button" at bounding box center [810, 17] width 13 height 13
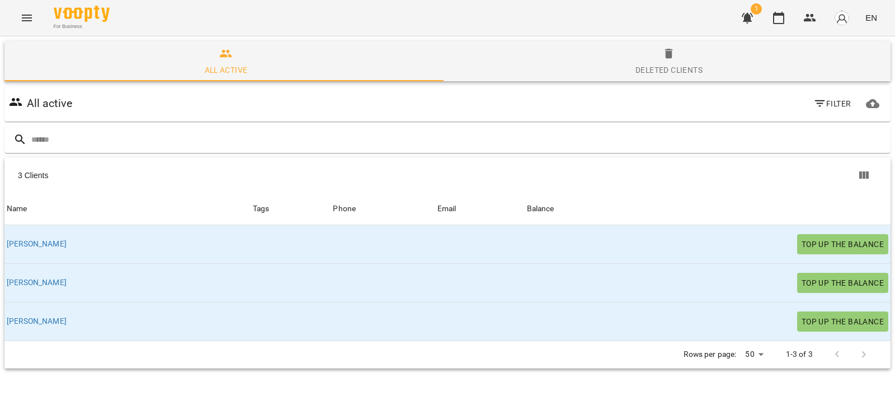
click at [599, 77] on span "Deleted clients" at bounding box center [669, 62] width 430 height 30
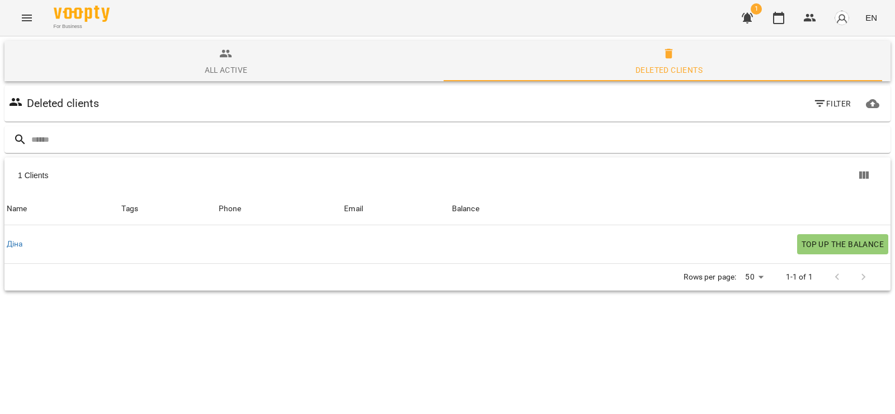
click at [261, 64] on span "All active" at bounding box center [226, 62] width 430 height 30
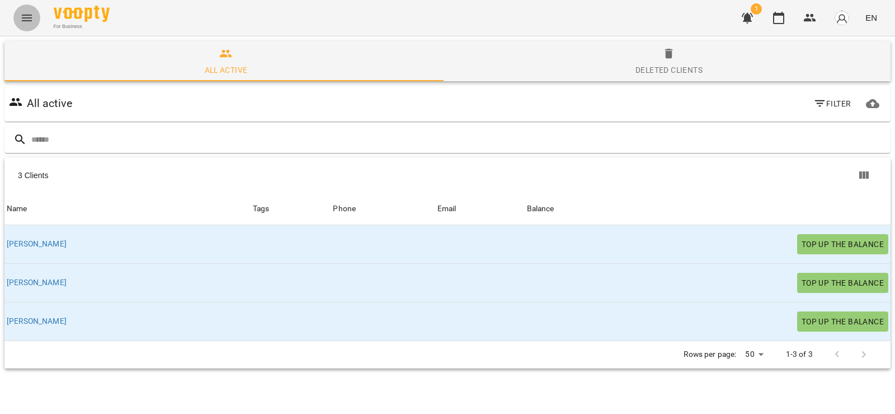
click at [15, 19] on button "Menu" at bounding box center [26, 17] width 27 height 27
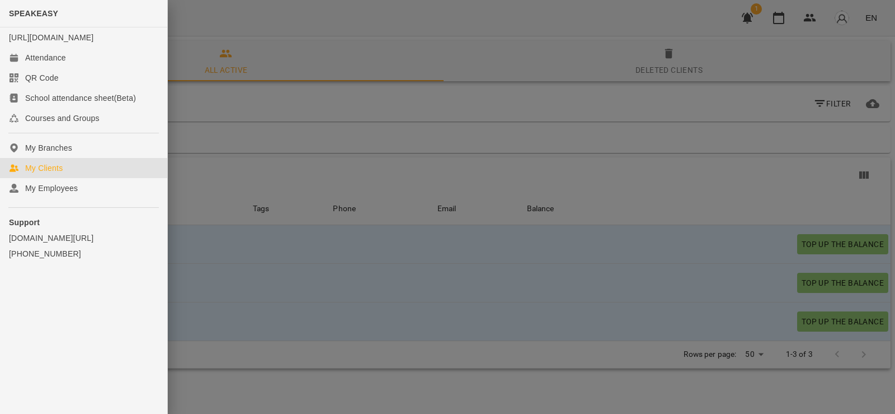
click at [342, 125] on div at bounding box center [447, 207] width 895 height 414
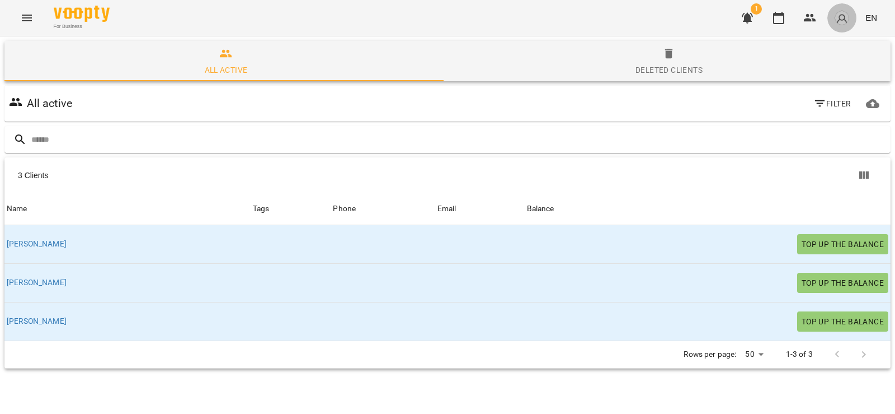
click at [853, 19] on button "button" at bounding box center [842, 17] width 29 height 29
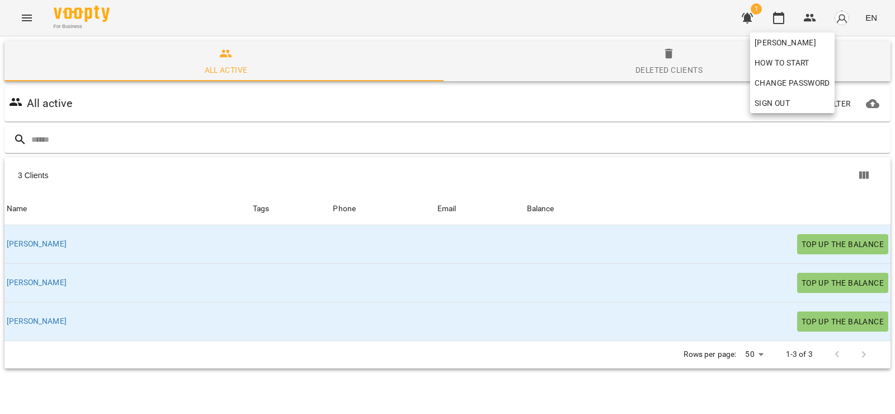
click at [758, 143] on div at bounding box center [447, 207] width 895 height 414
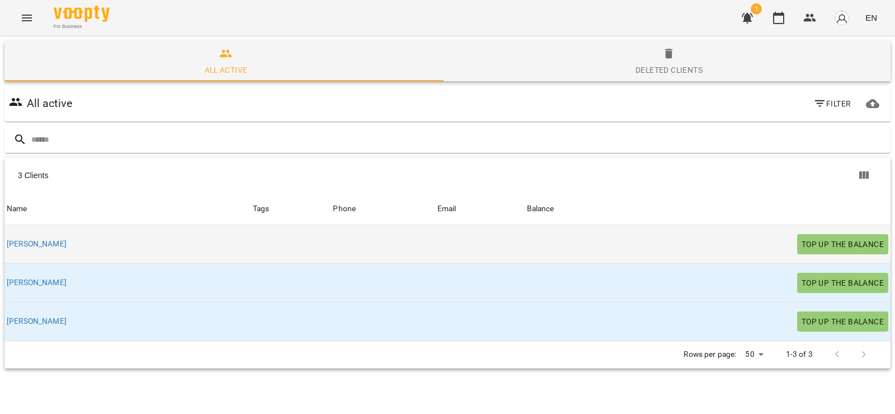
click at [57, 239] on div "[PERSON_NAME]" at bounding box center [127, 244] width 246 height 16
click at [32, 242] on link "[PERSON_NAME]" at bounding box center [37, 243] width 60 height 11
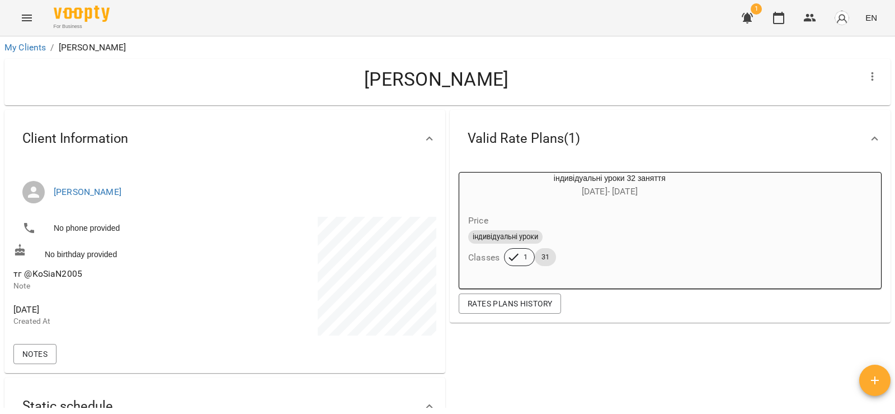
scroll to position [56, 0]
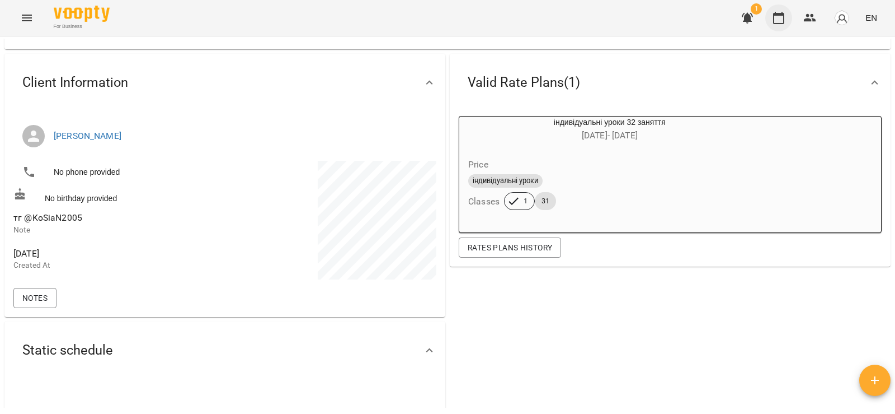
click at [774, 22] on icon "button" at bounding box center [778, 18] width 11 height 12
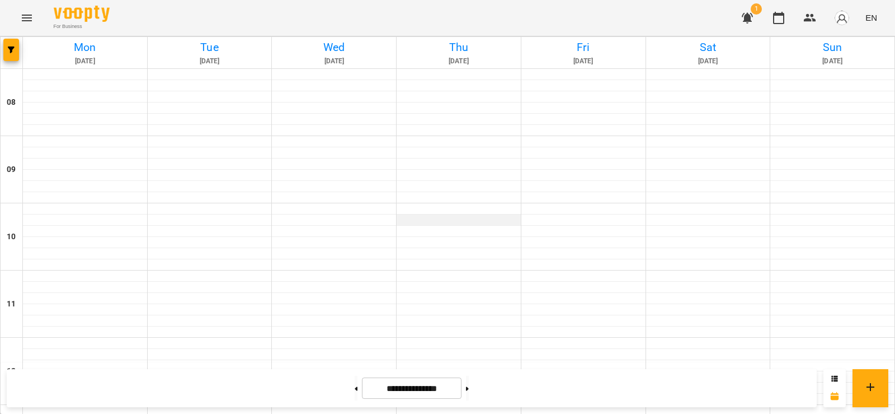
scroll to position [616, 0]
